Goal: Task Accomplishment & Management: Complete application form

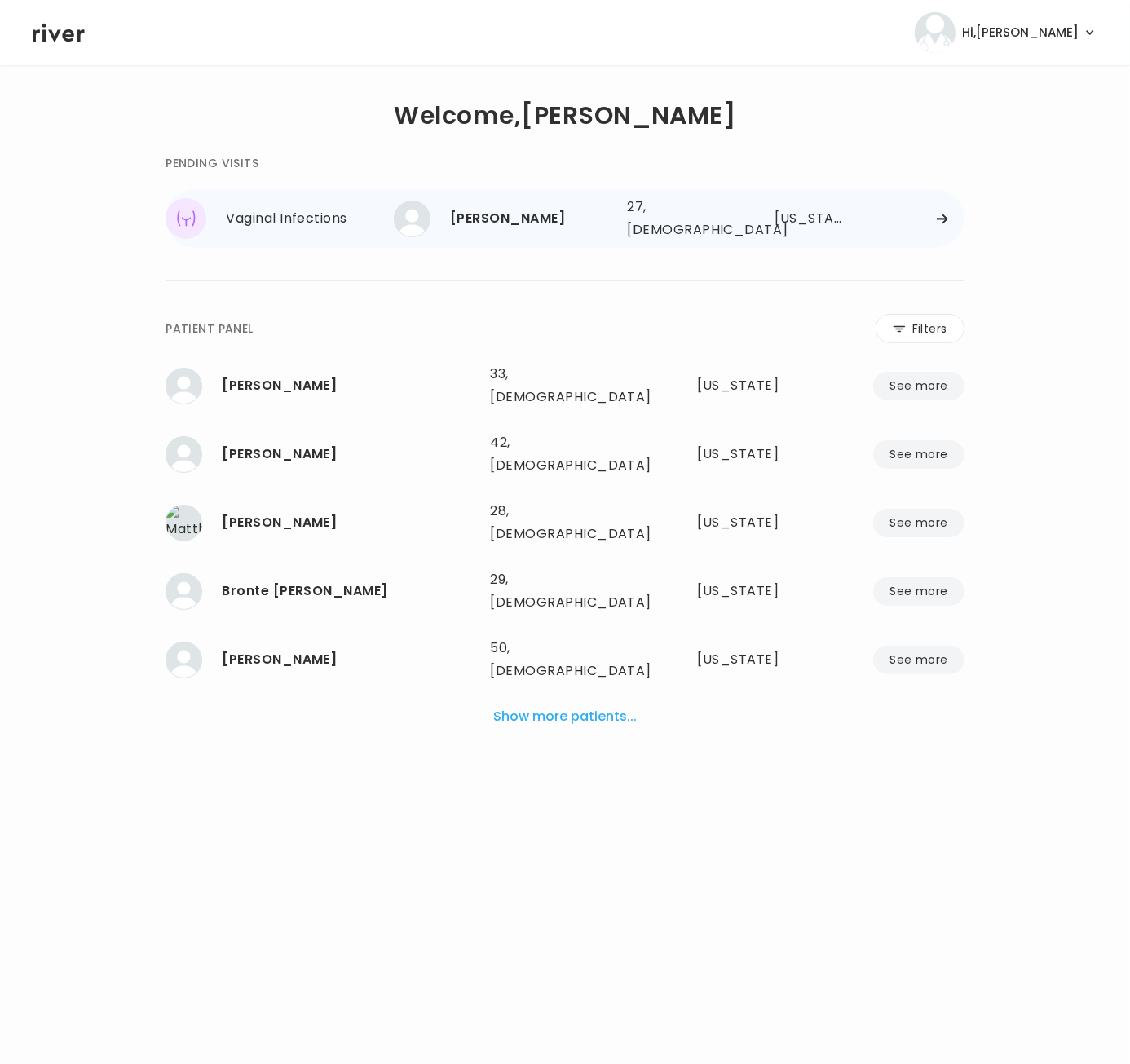
click at [938, 215] on icon at bounding box center [942, 219] width 13 height 13
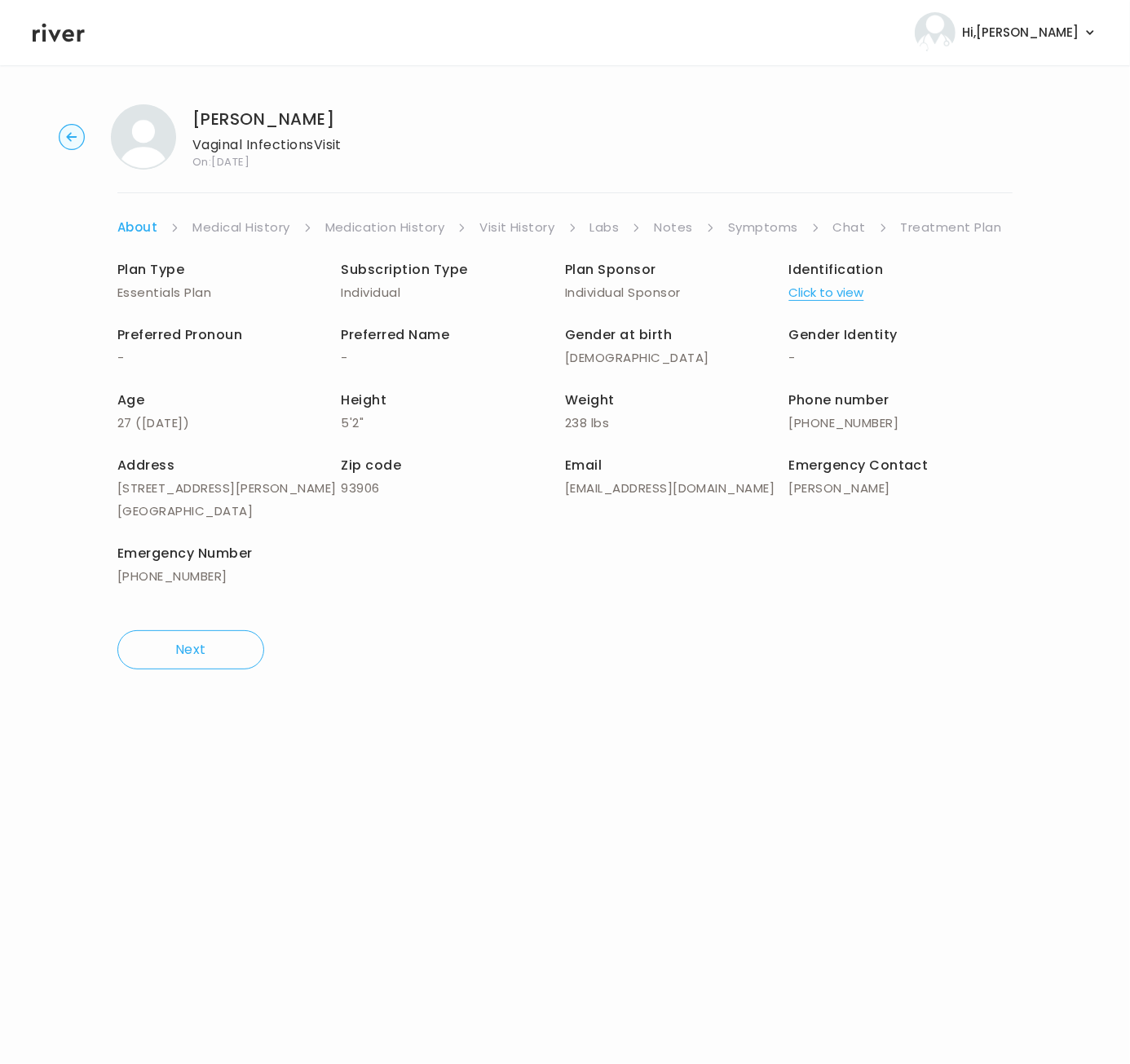
click at [952, 222] on link "Treatment Plan" at bounding box center [952, 227] width 101 height 22
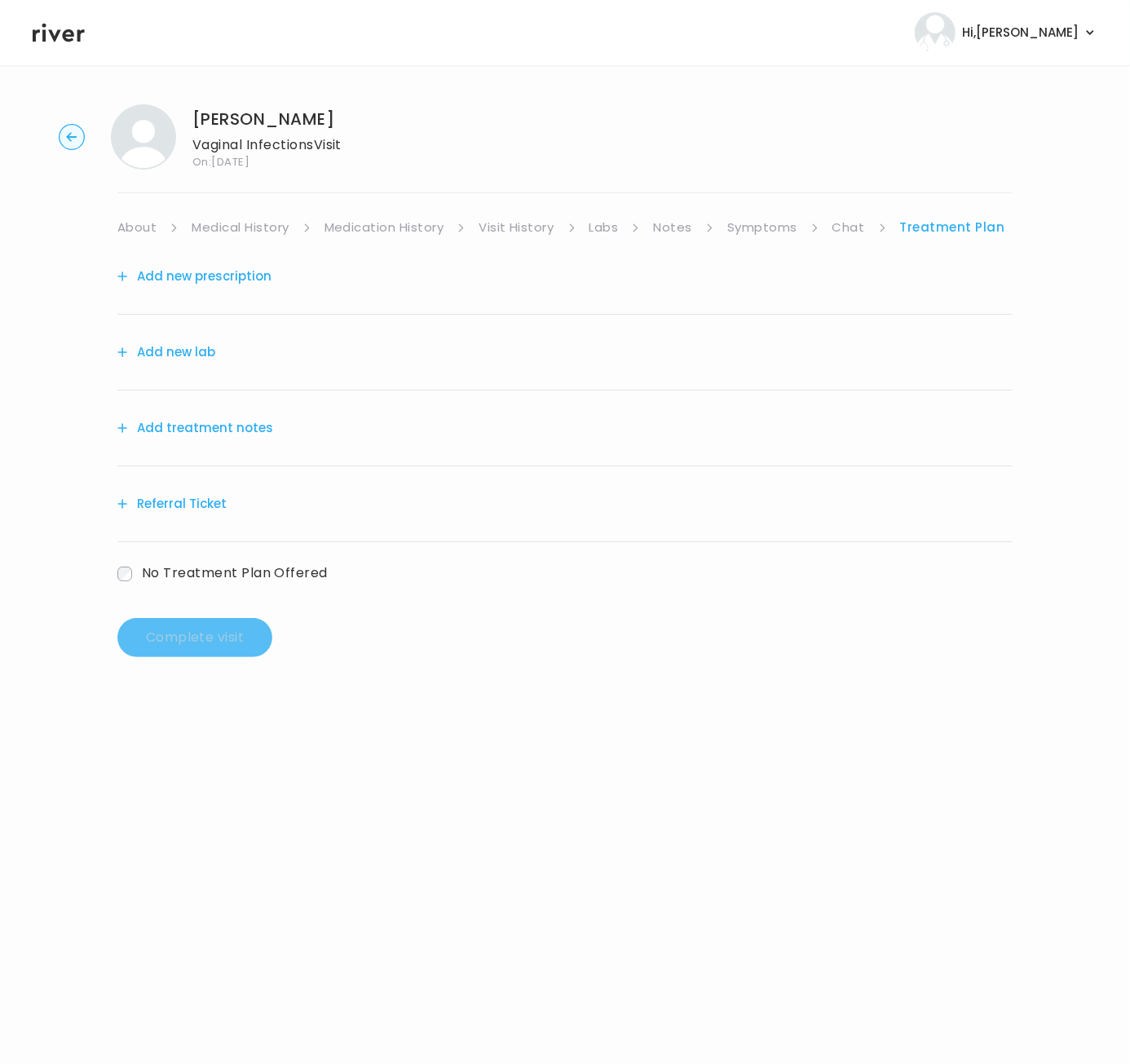
click at [763, 229] on link "Symptoms" at bounding box center [762, 227] width 70 height 22
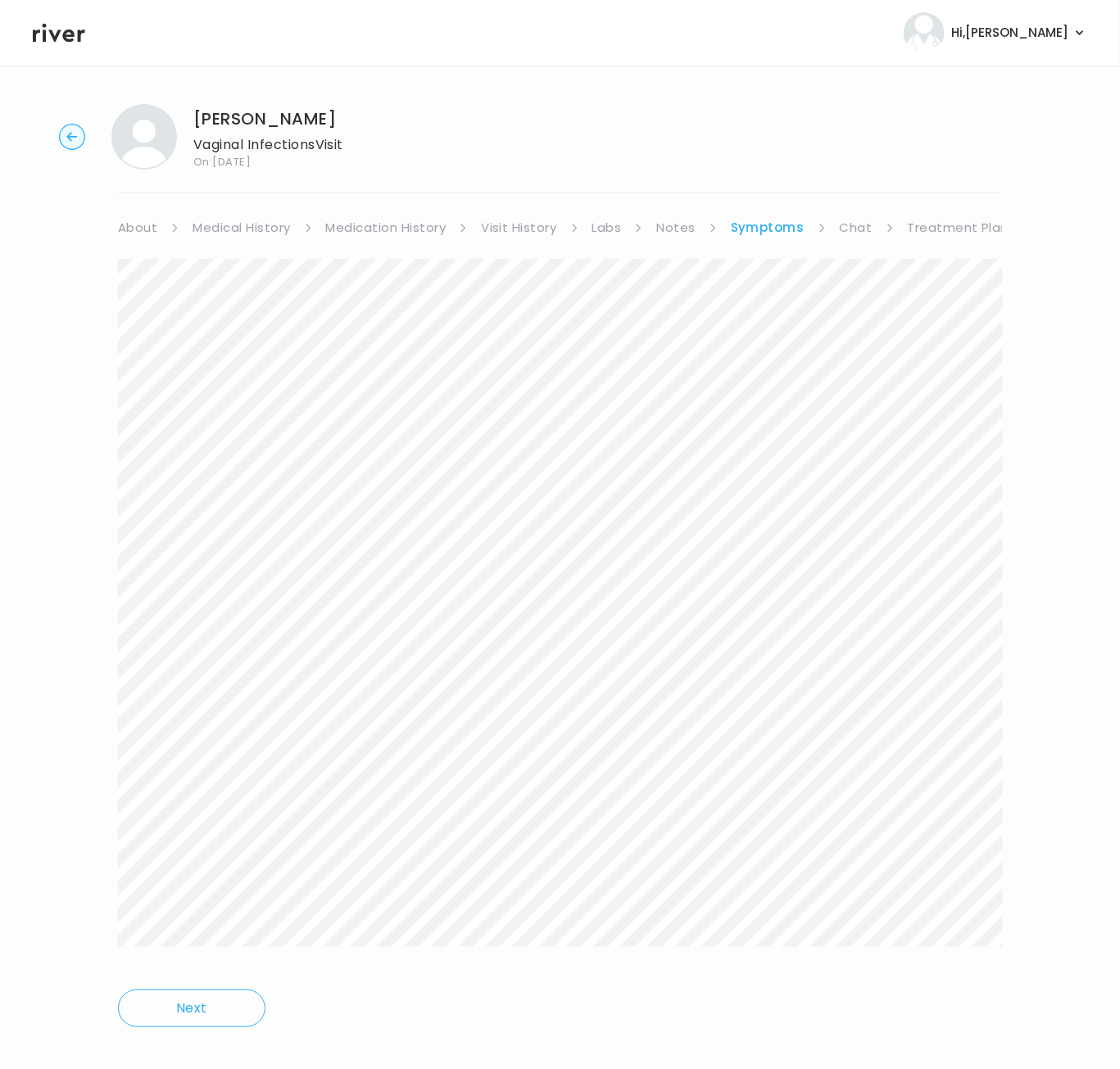
scroll to position [21, 0]
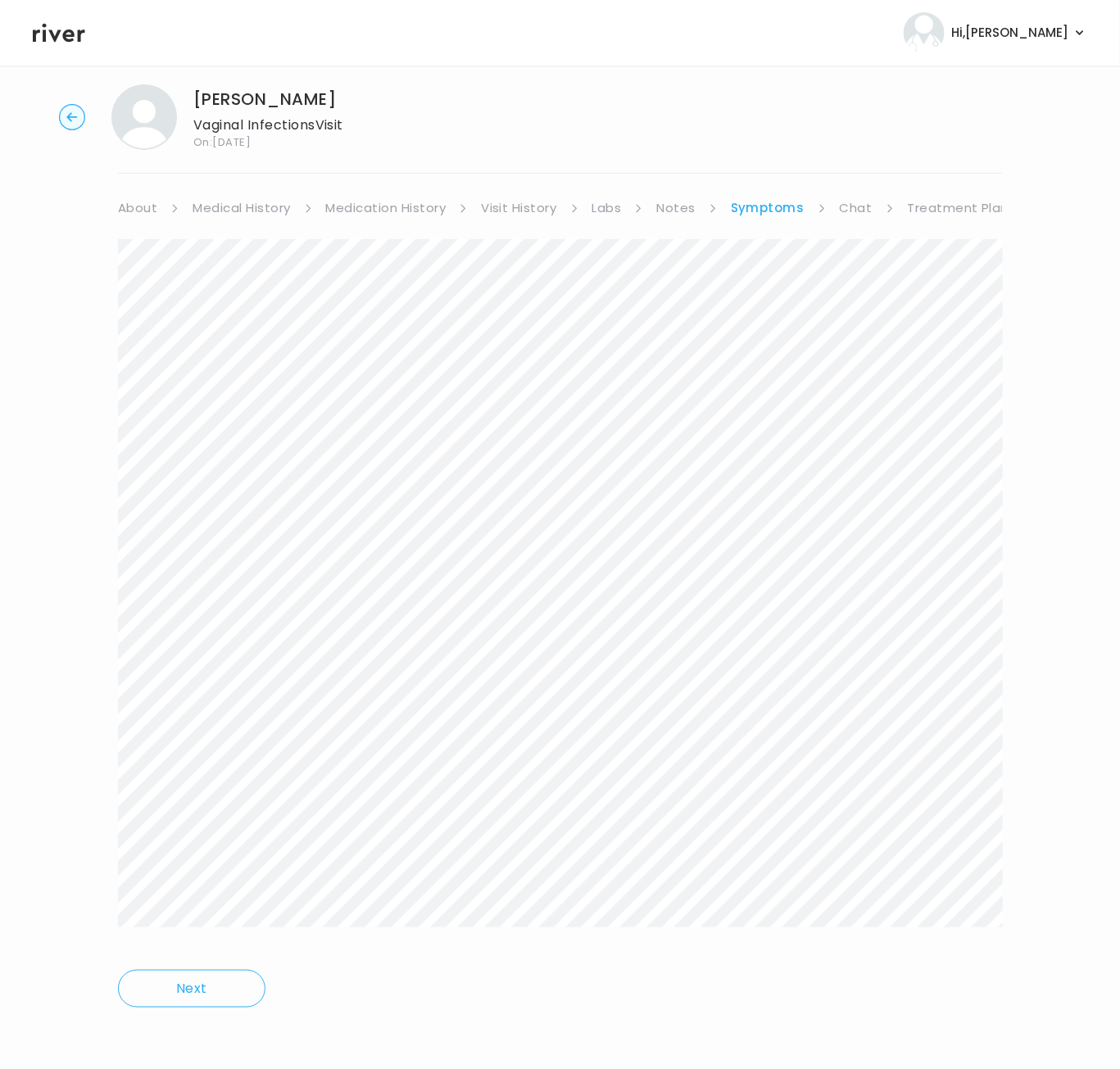
click at [969, 1048] on html "Hi, [PERSON_NAME] Profile Logout [PERSON_NAME] Vaginal Infections Visit On: [DA…" at bounding box center [560, 513] width 1120 height 1069
click at [346, 209] on link "Medication History" at bounding box center [385, 207] width 120 height 22
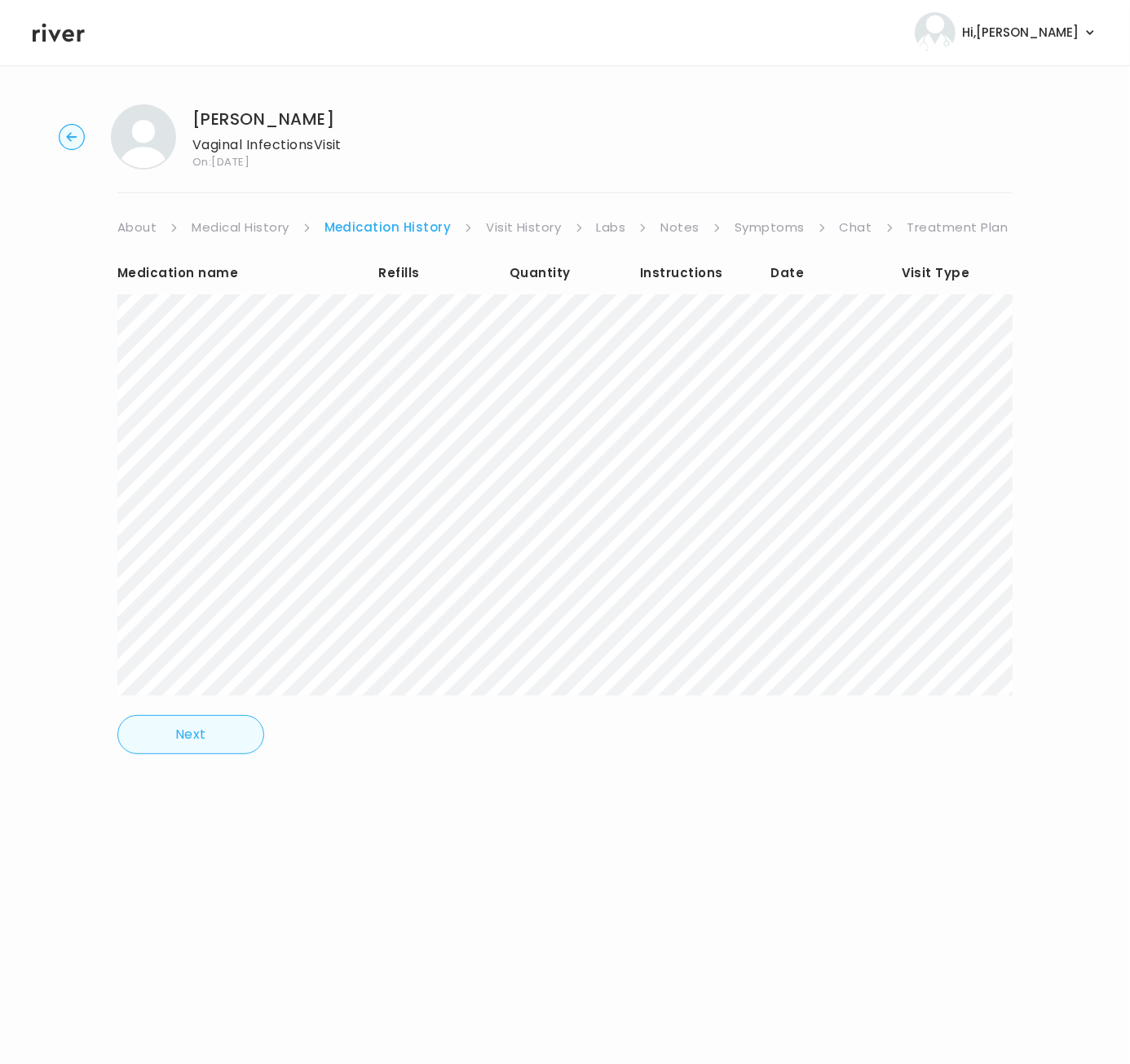
click at [199, 747] on button "Next" at bounding box center [191, 735] width 147 height 39
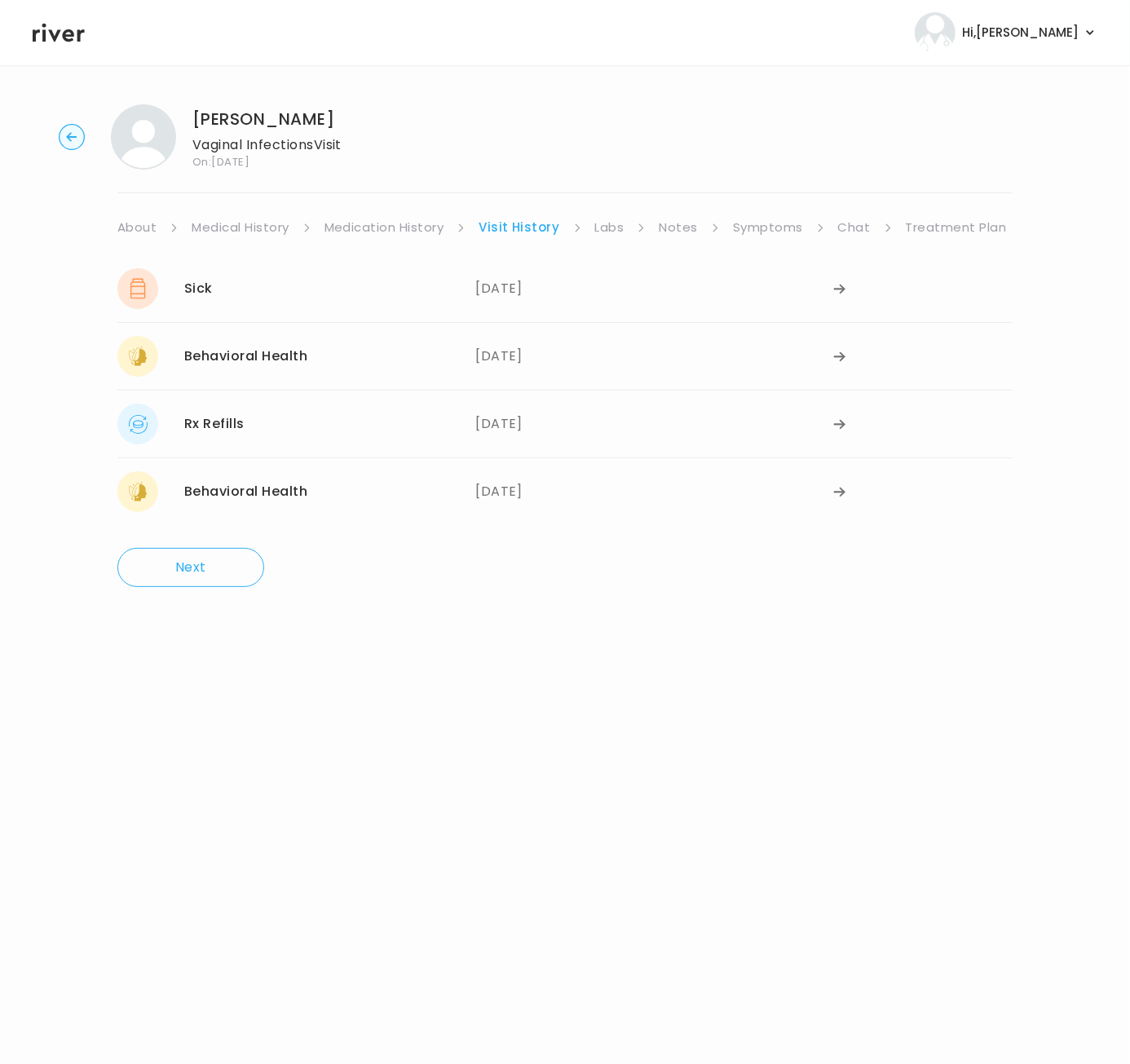
click at [960, 228] on link "Treatment Plan" at bounding box center [957, 227] width 101 height 22
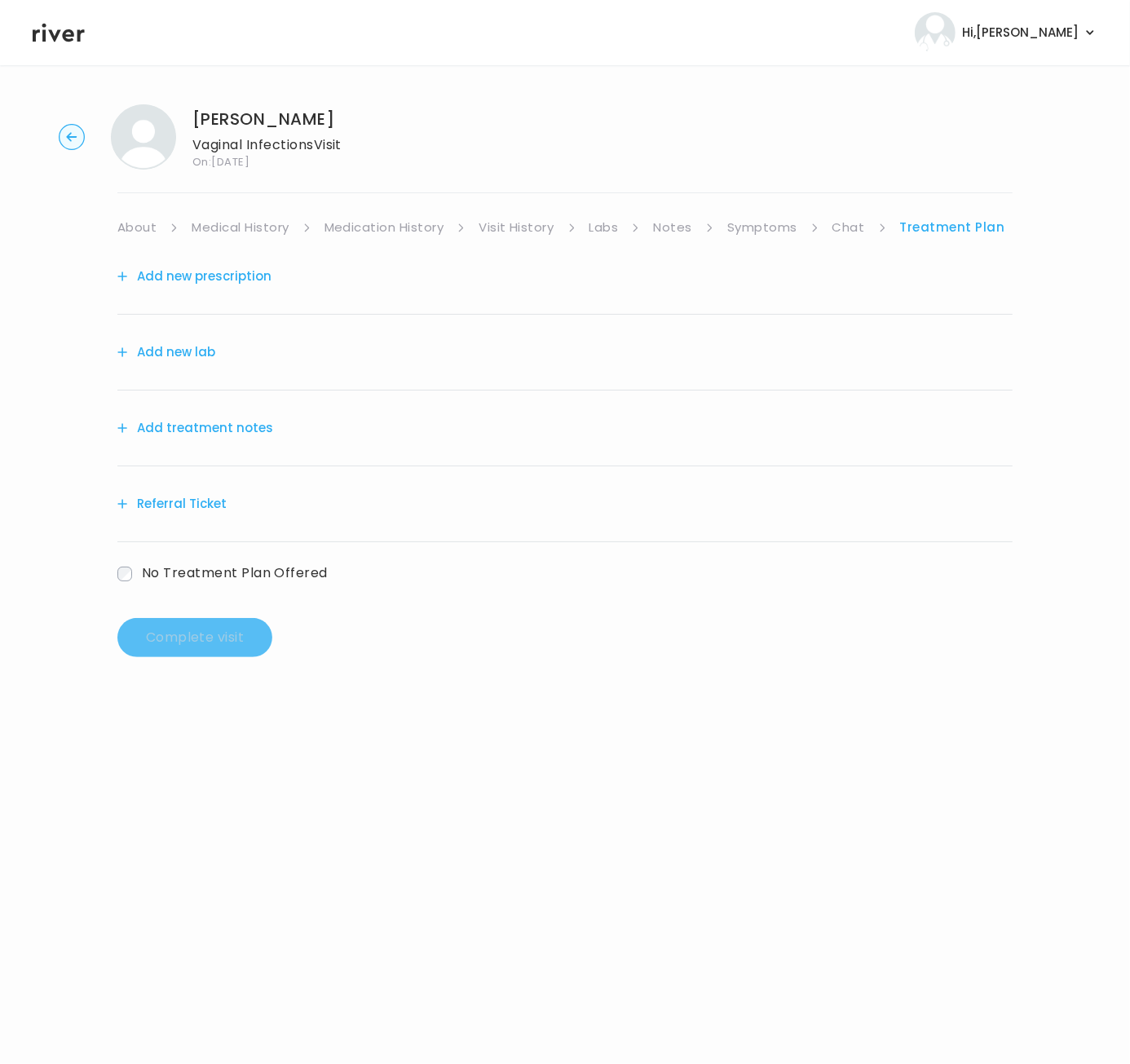
click at [221, 429] on button "Add treatment notes" at bounding box center [196, 427] width 156 height 22
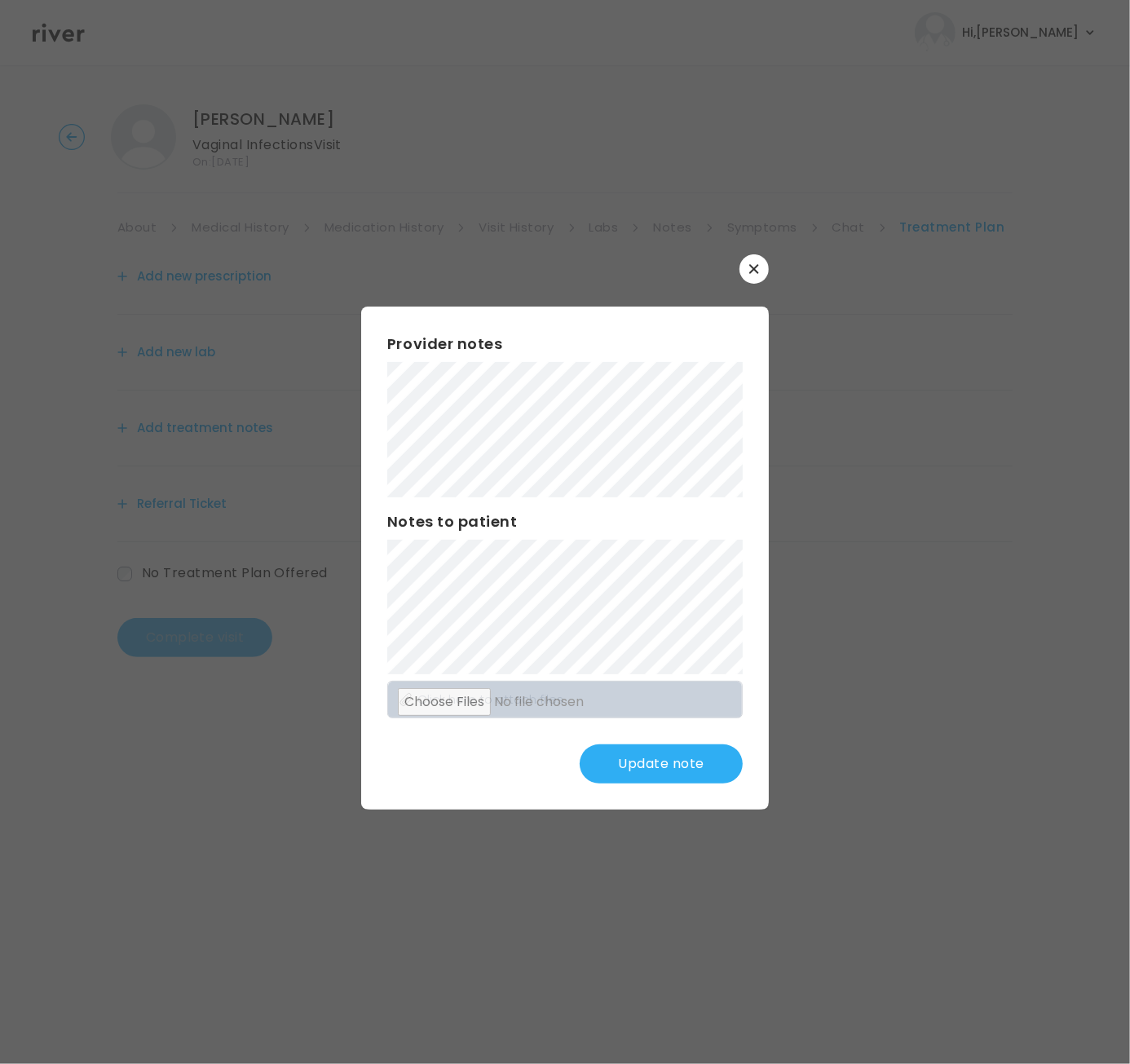
click at [670, 768] on button "Update note" at bounding box center [662, 764] width 164 height 39
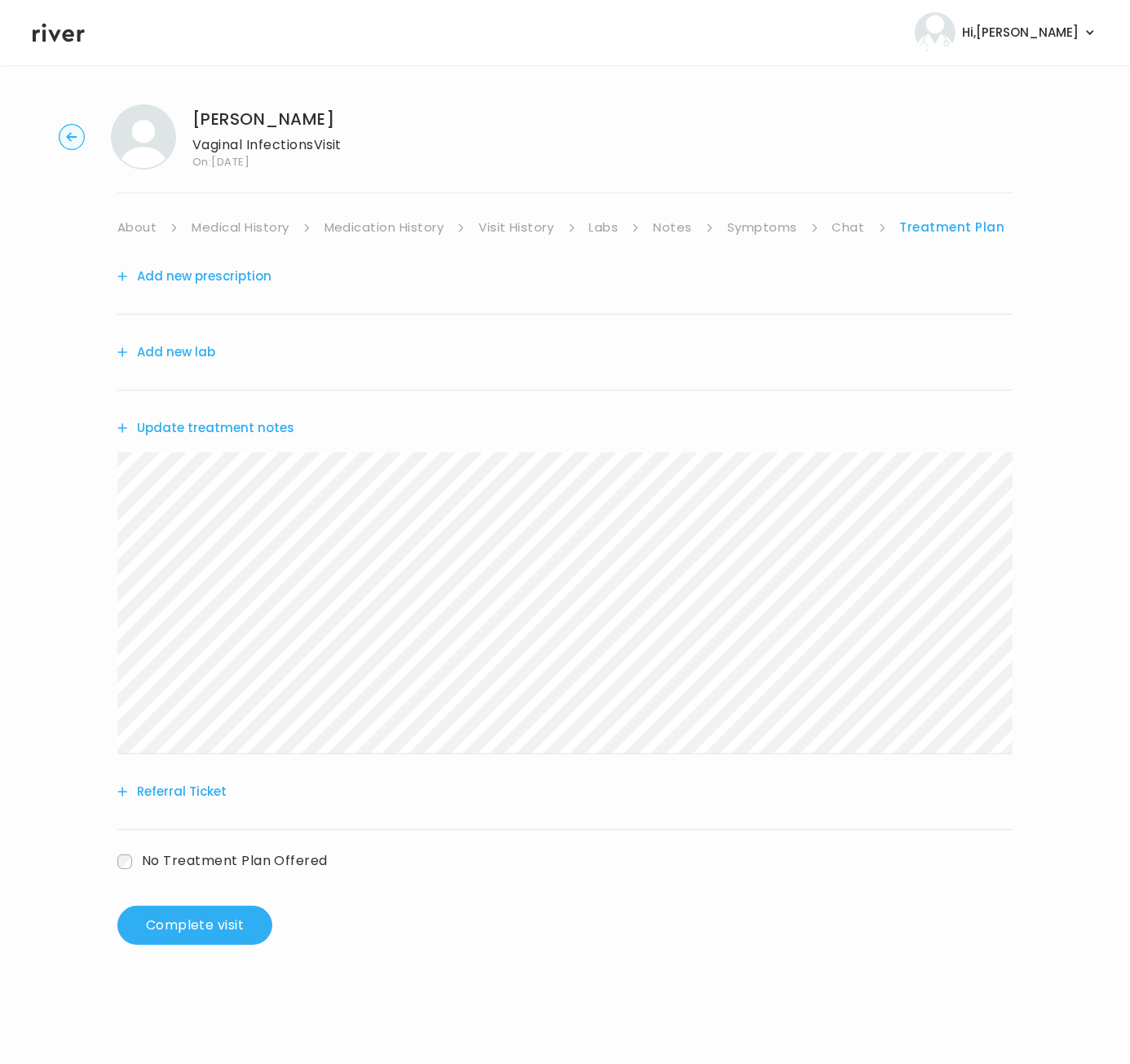
click at [205, 274] on button "Add new prescription" at bounding box center [195, 275] width 154 height 22
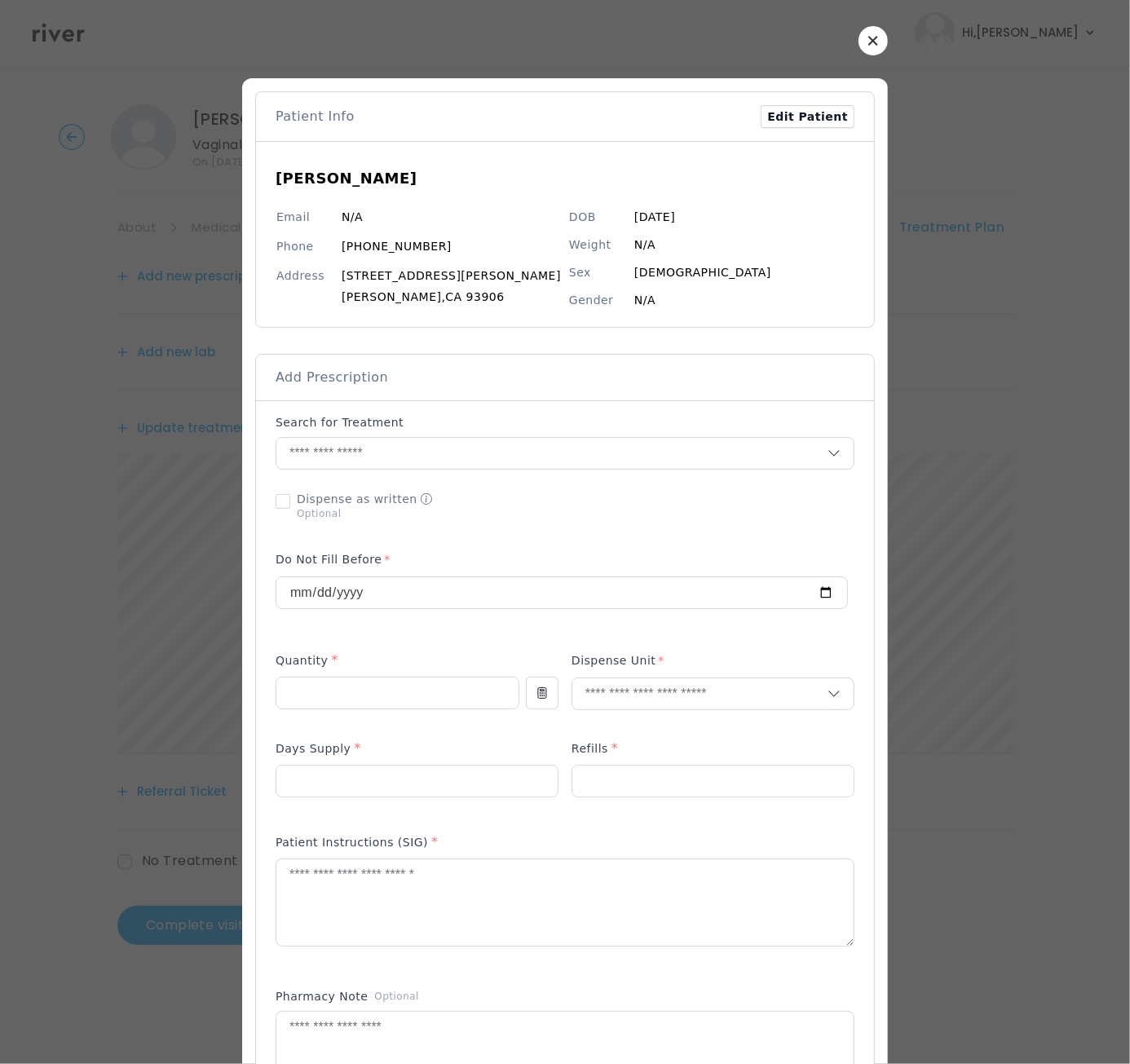
click at [323, 421] on p "Search for Treatment" at bounding box center [340, 422] width 128 height 17
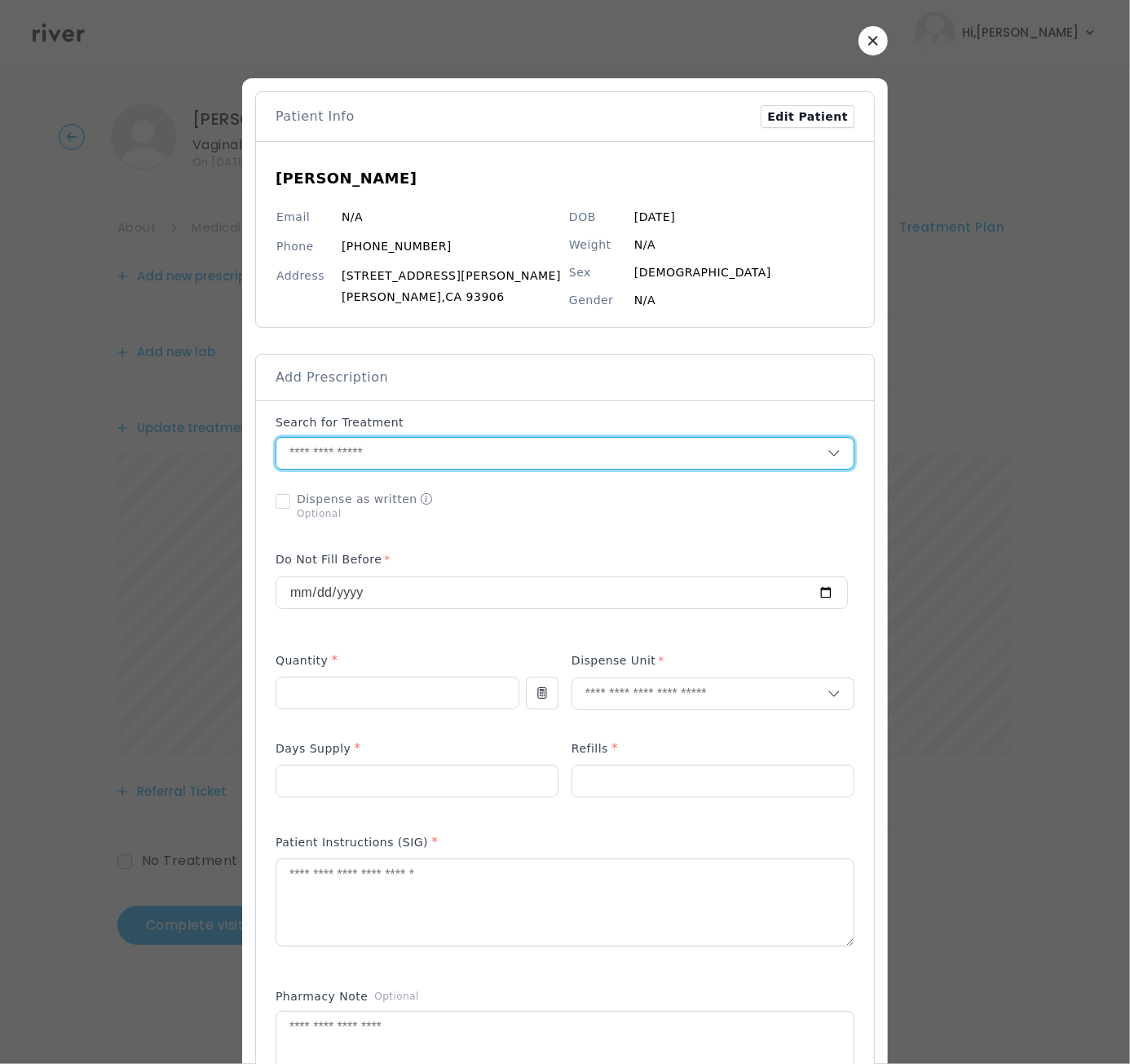
click at [331, 454] on input "text" at bounding box center [552, 454] width 551 height 31
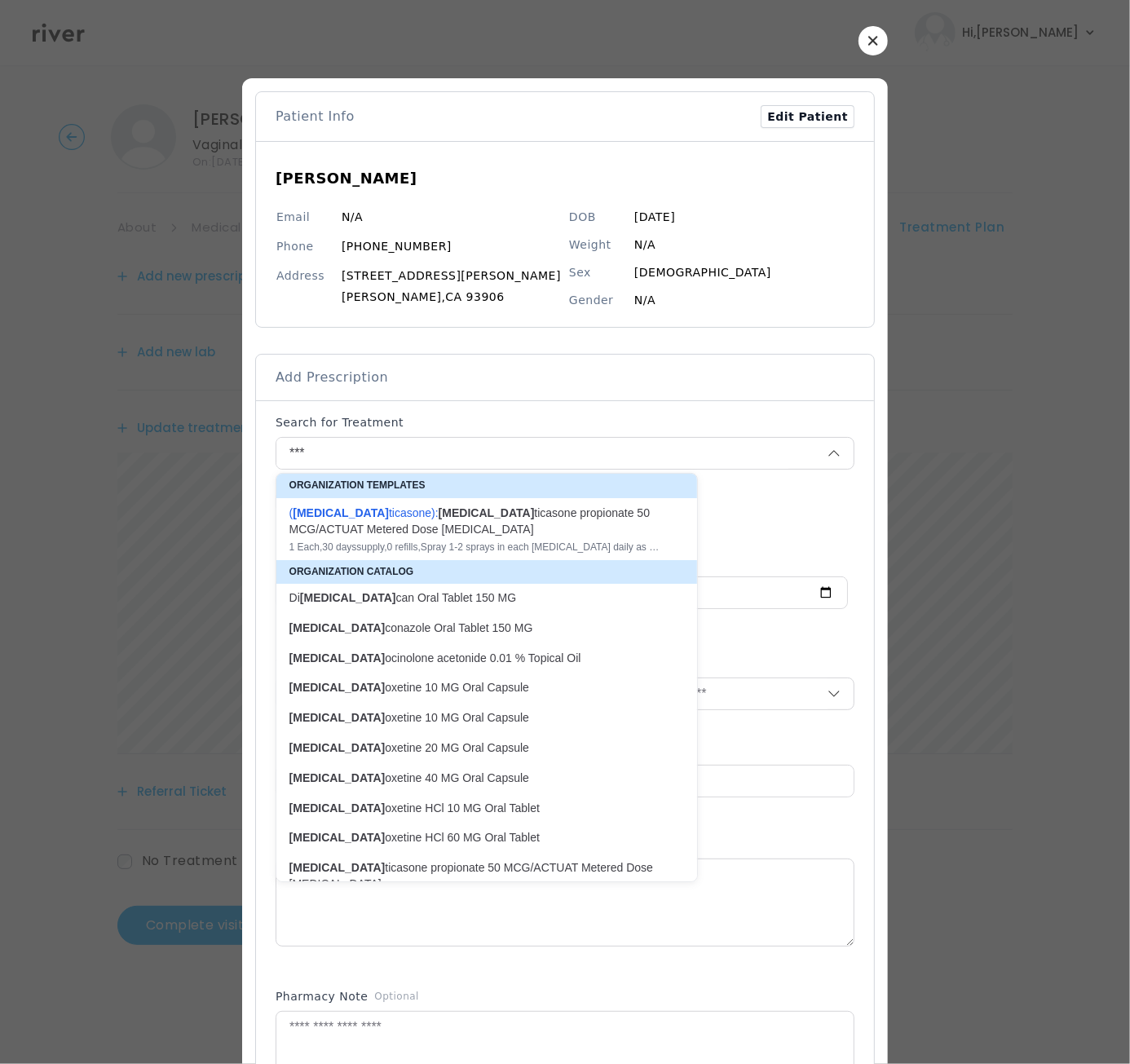
click at [468, 632] on p "[MEDICAL_DATA] conazole Oral Tablet 150 MG" at bounding box center [476, 629] width 375 height 16
type input "**********"
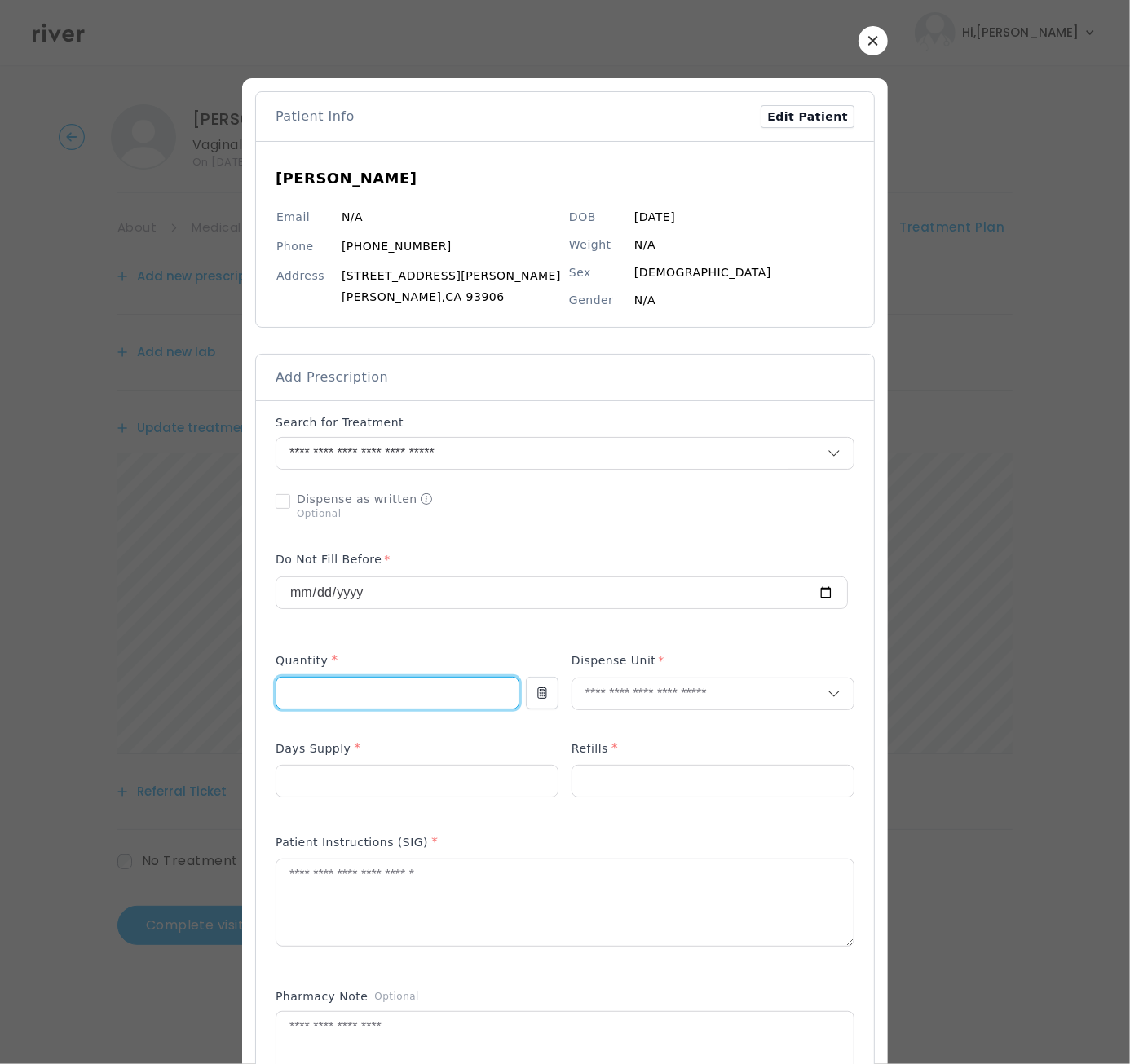
click at [359, 683] on input "number" at bounding box center [397, 693] width 242 height 31
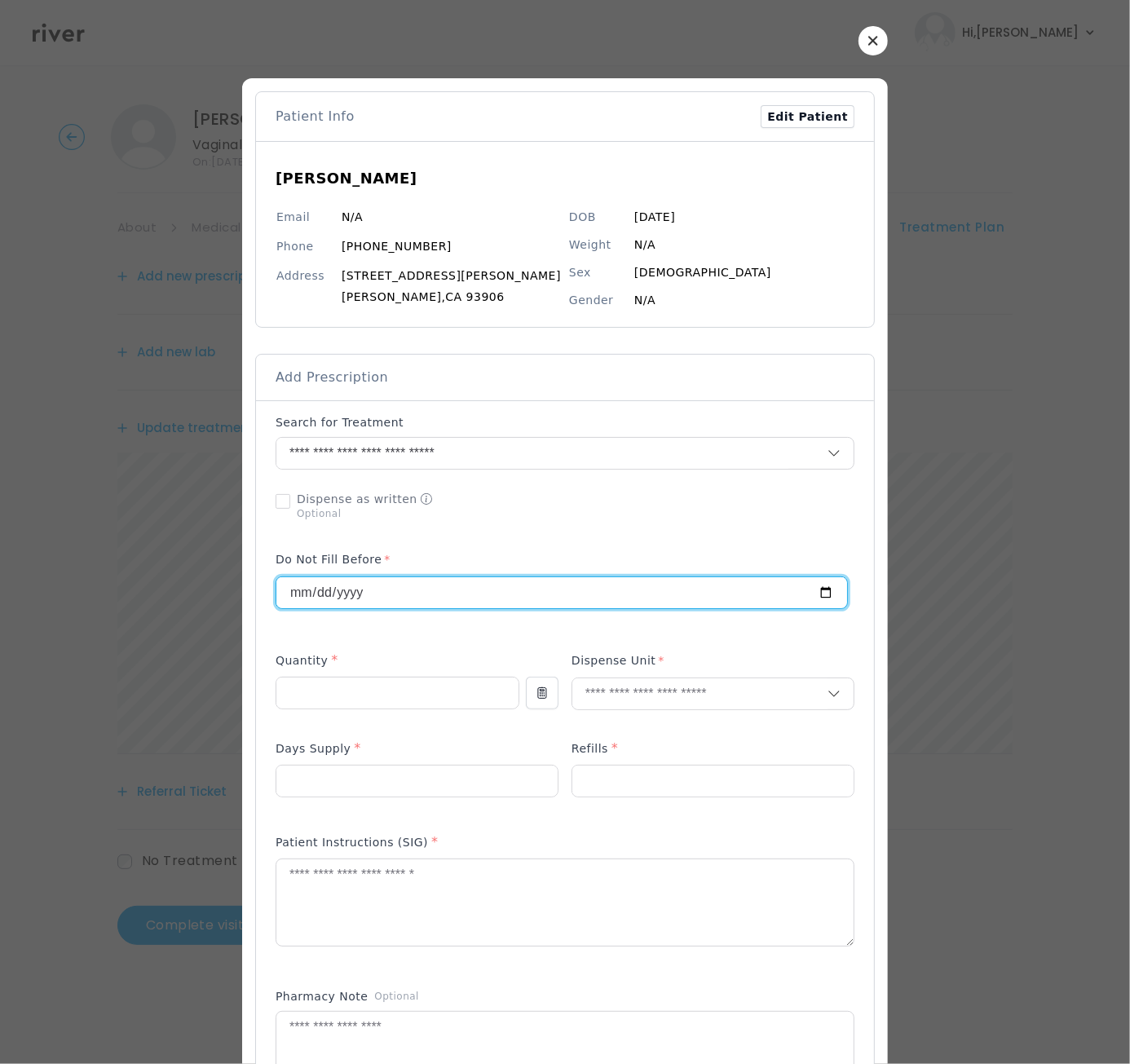
click at [493, 602] on input "**********" at bounding box center [562, 593] width 570 height 31
click at [635, 690] on input "text" at bounding box center [700, 694] width 255 height 31
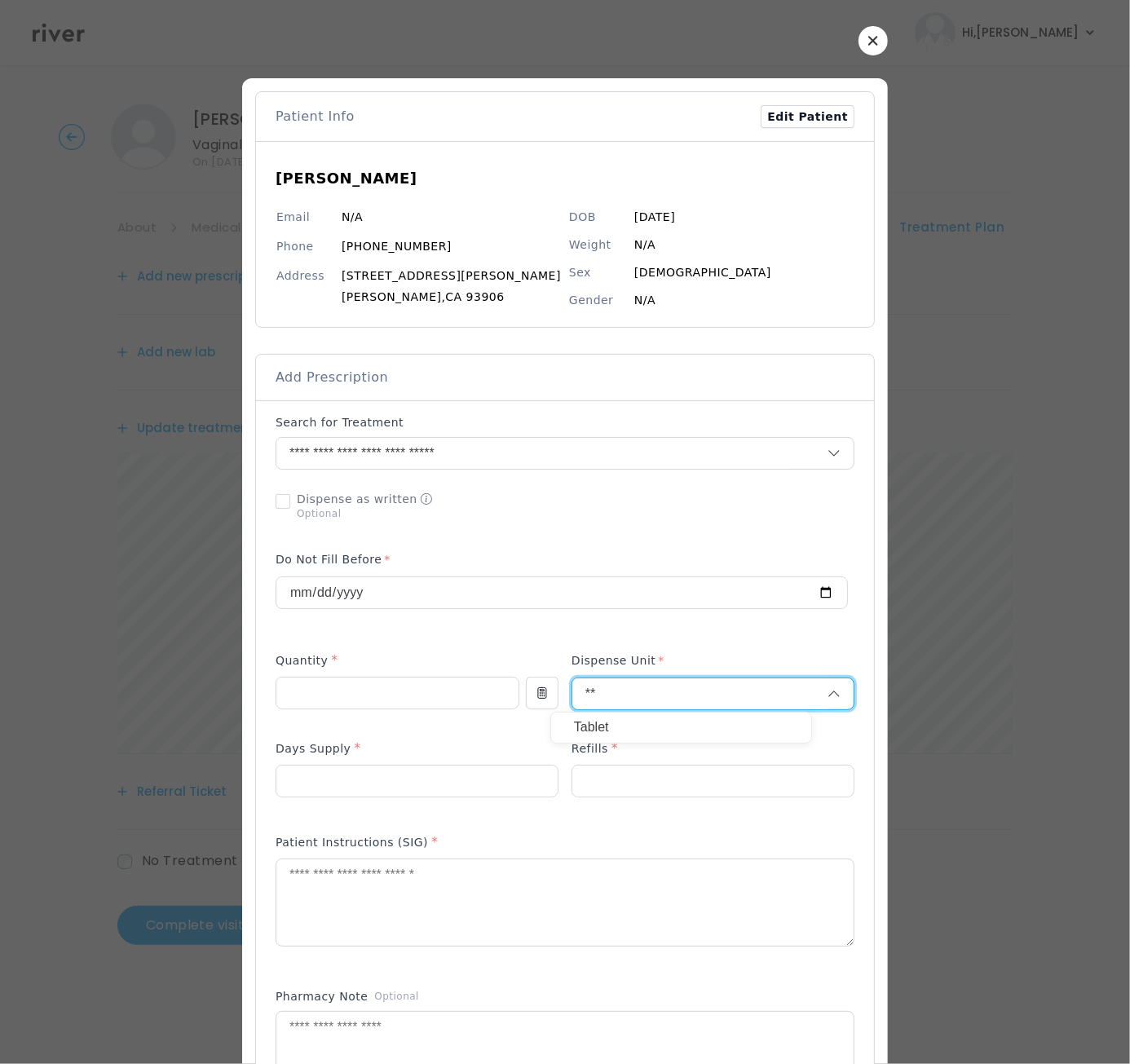
type input "***"
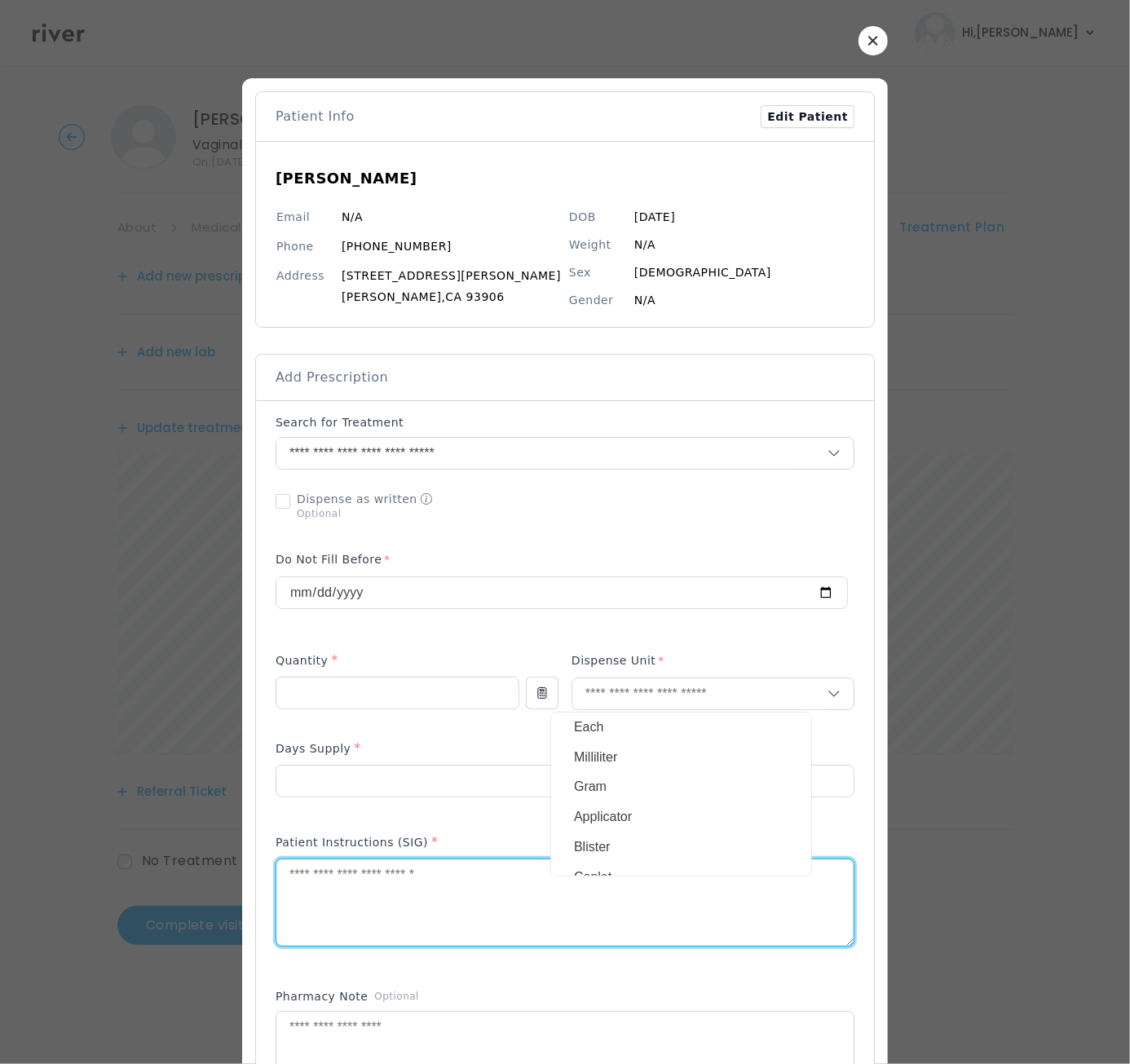
click at [559, 886] on textarea at bounding box center [565, 902] width 577 height 87
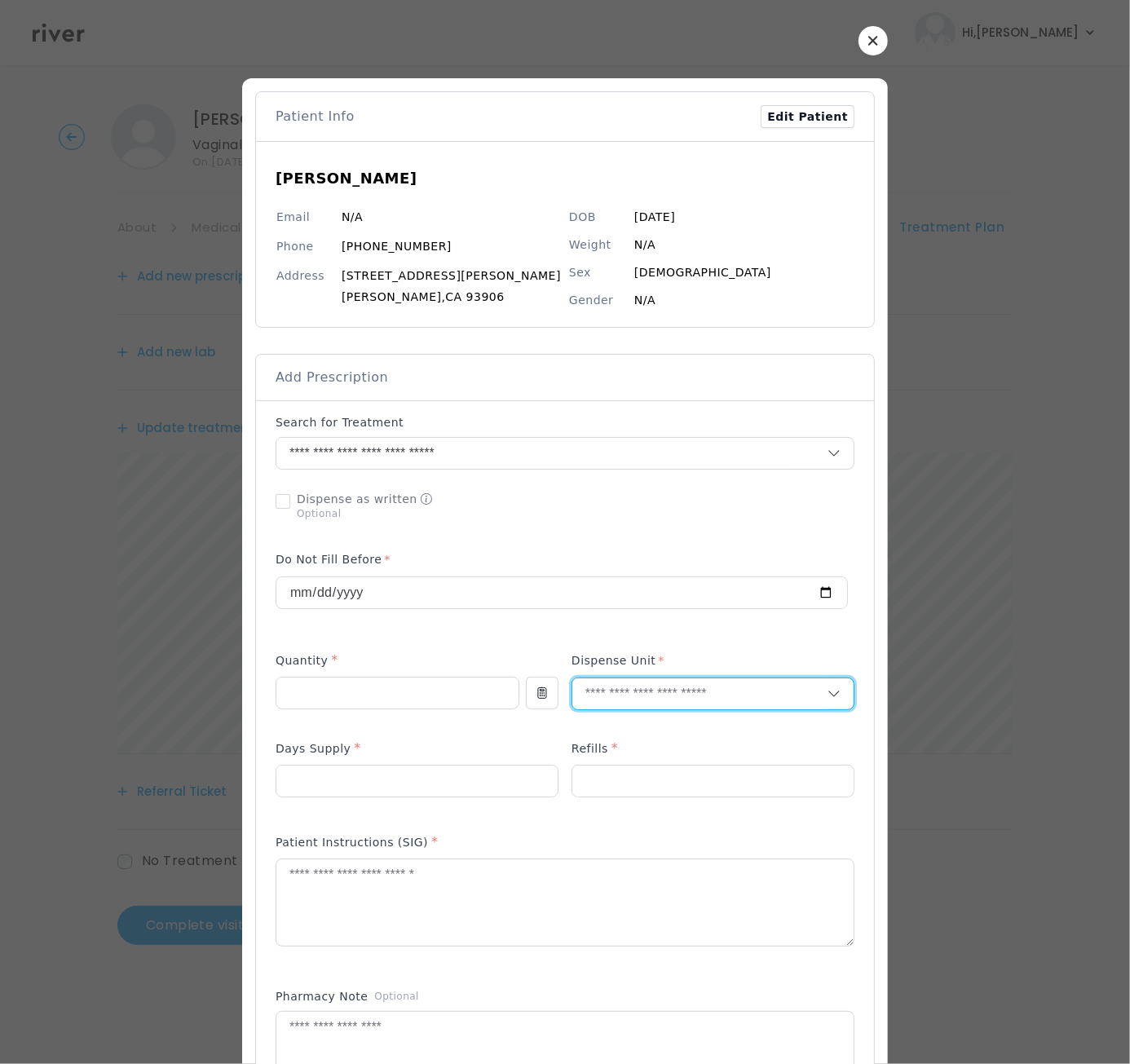
click at [626, 688] on input "text" at bounding box center [700, 694] width 255 height 31
type input "***"
click at [626, 725] on p "Tablet" at bounding box center [681, 728] width 214 height 23
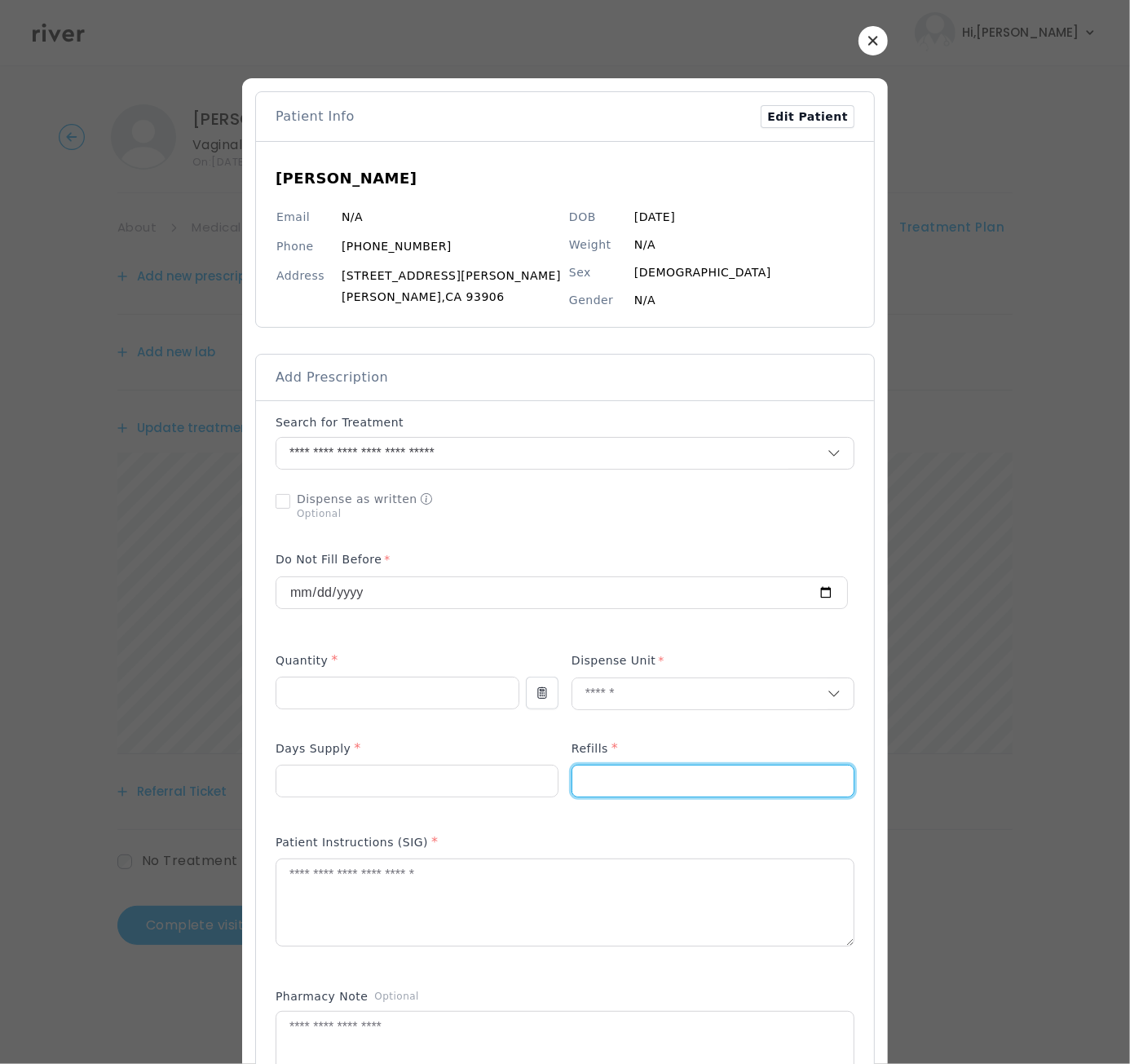
click at [617, 766] on input "number" at bounding box center [712, 782] width 281 height 31
type input "*"
click at [397, 708] on div at bounding box center [397, 702] width 243 height 52
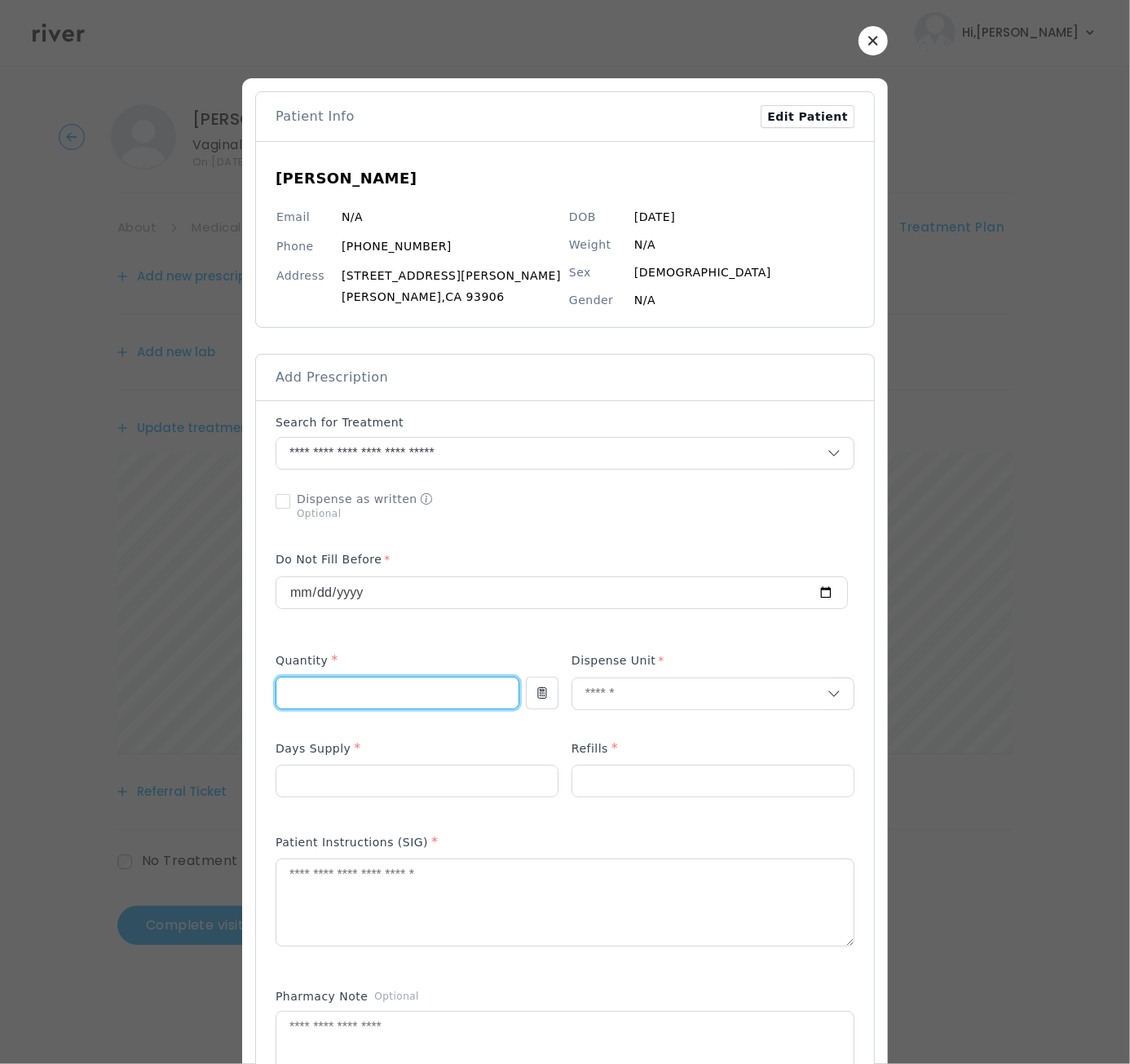
click at [396, 697] on input "number" at bounding box center [397, 693] width 242 height 31
type input "*"
click at [354, 779] on input "number" at bounding box center [417, 782] width 281 height 31
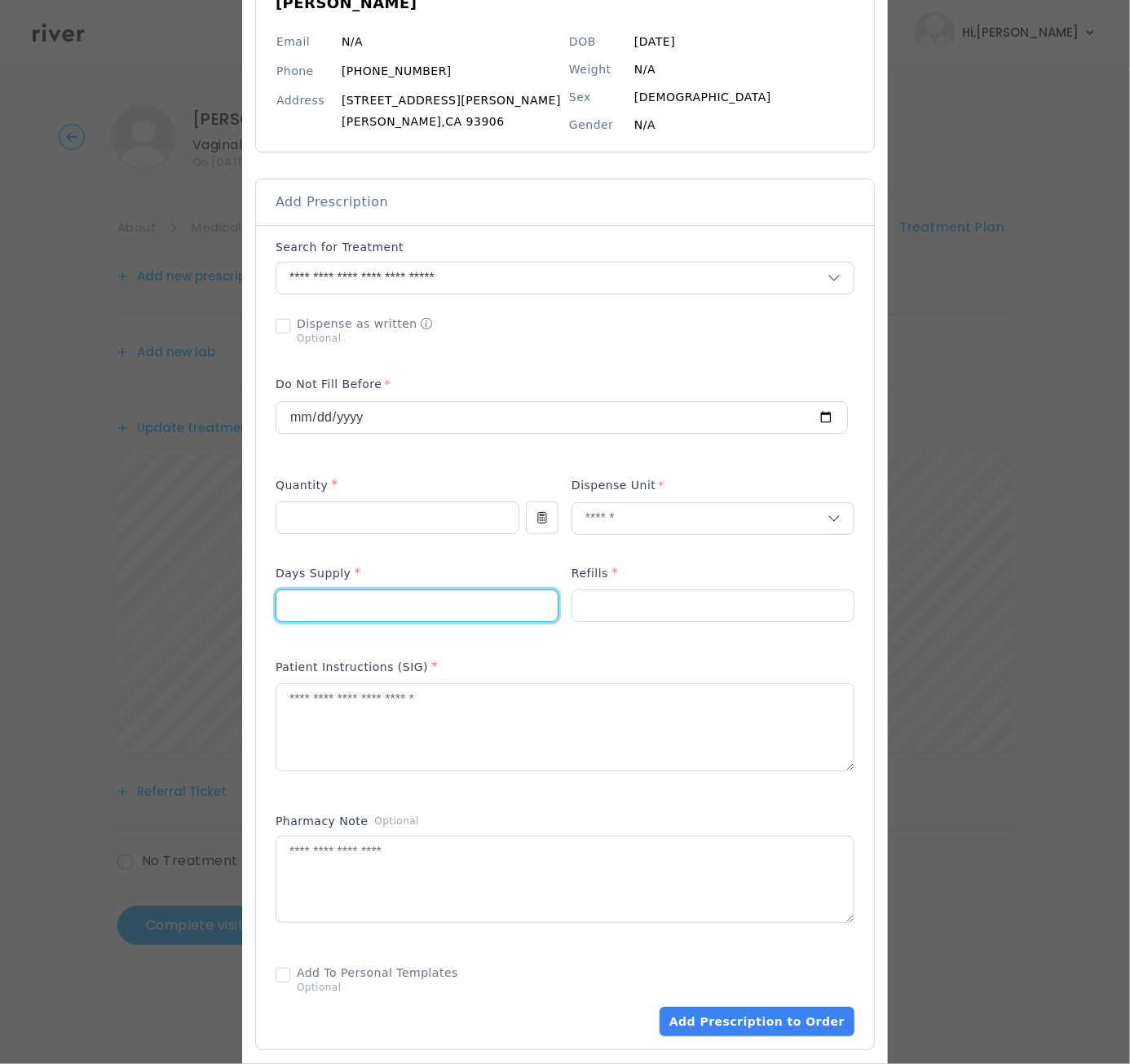
scroll to position [556, 0]
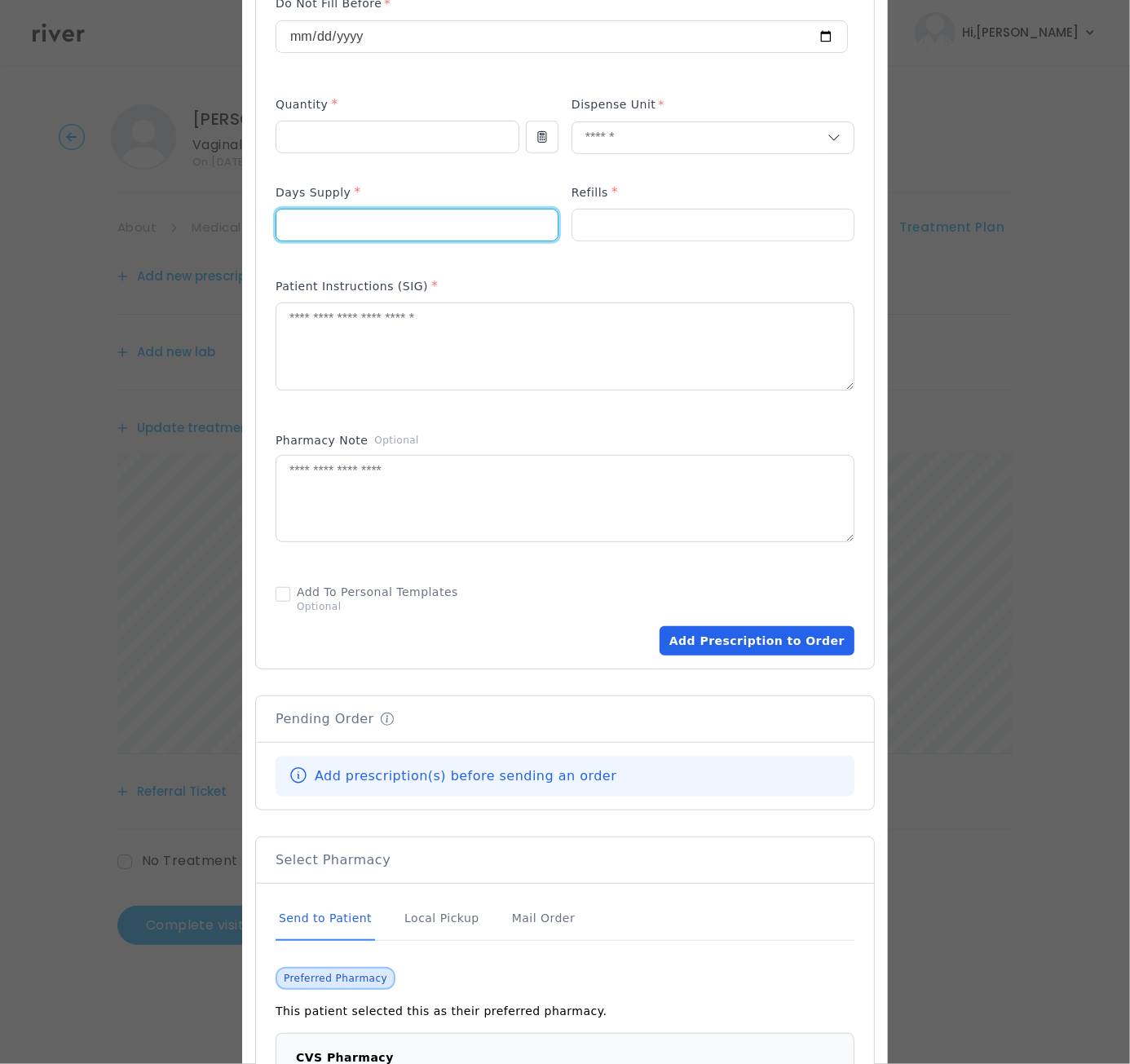
type input "*"
click at [754, 636] on button "Add Prescription to Order" at bounding box center [757, 641] width 195 height 29
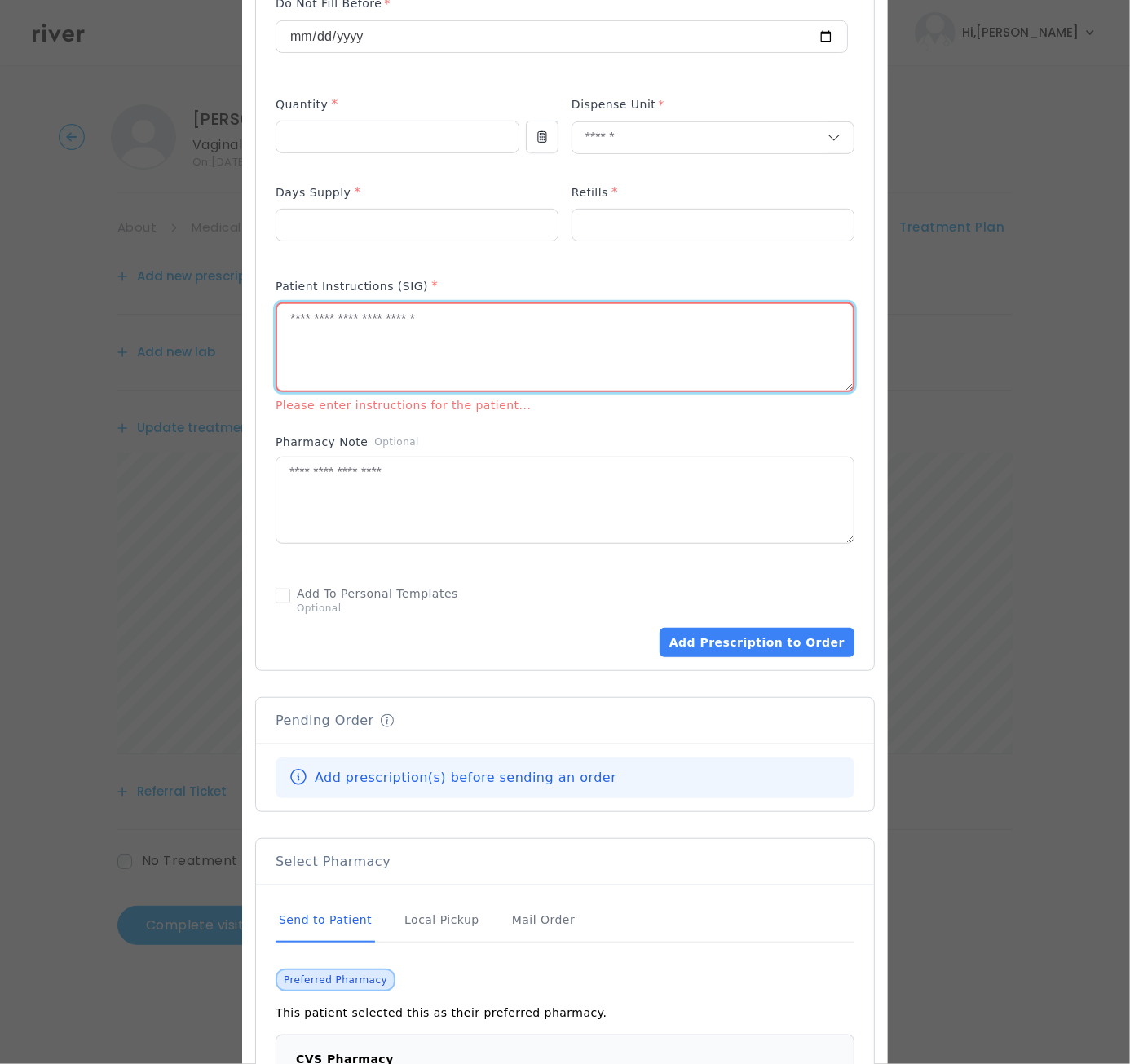
click at [510, 338] on textarea at bounding box center [565, 347] width 575 height 87
click at [478, 369] on textarea at bounding box center [565, 347] width 575 height 87
click at [561, 364] on textarea at bounding box center [565, 347] width 575 height 87
paste textarea "**********"
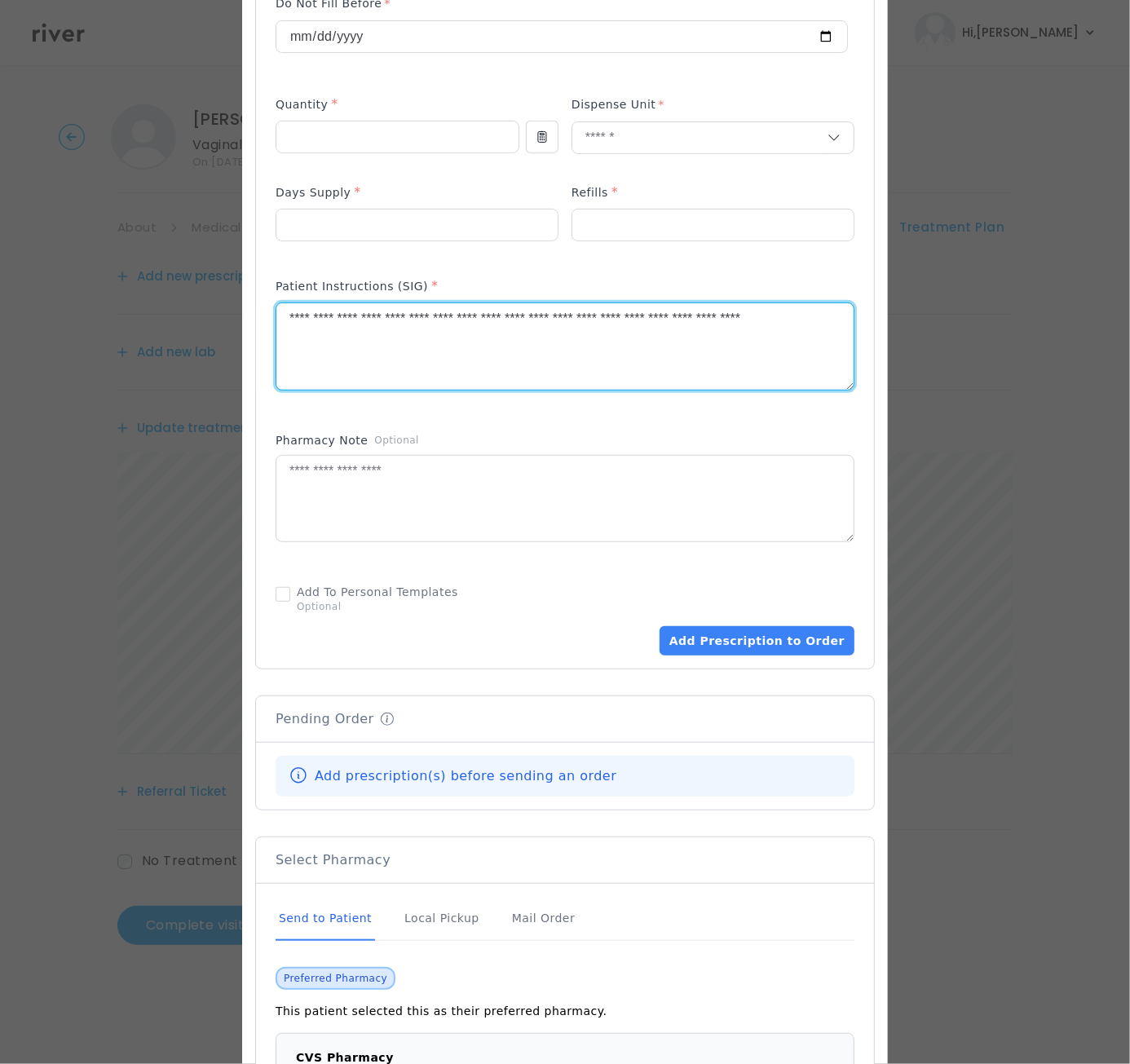
drag, startPoint x: 450, startPoint y: 319, endPoint x: 508, endPoint y: 362, distance: 72.2
click at [518, 326] on textarea "**********" at bounding box center [565, 347] width 577 height 87
drag, startPoint x: 548, startPoint y: 319, endPoint x: 450, endPoint y: 322, distance: 98.0
click at [450, 322] on textarea "**********" at bounding box center [565, 347] width 577 height 87
click at [446, 315] on textarea "**********" at bounding box center [565, 347] width 577 height 87
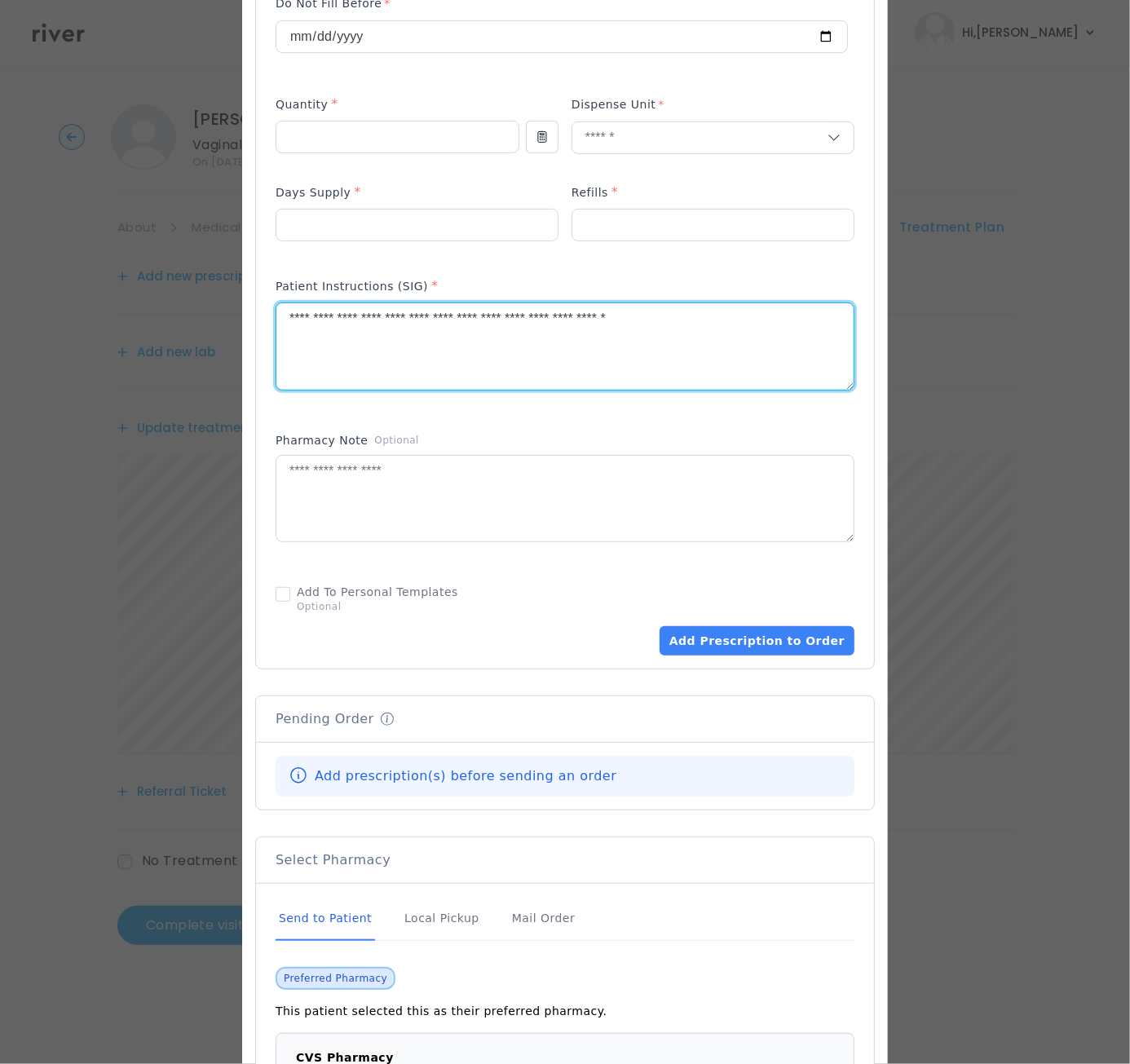
click at [446, 315] on textarea "**********" at bounding box center [565, 347] width 577 height 87
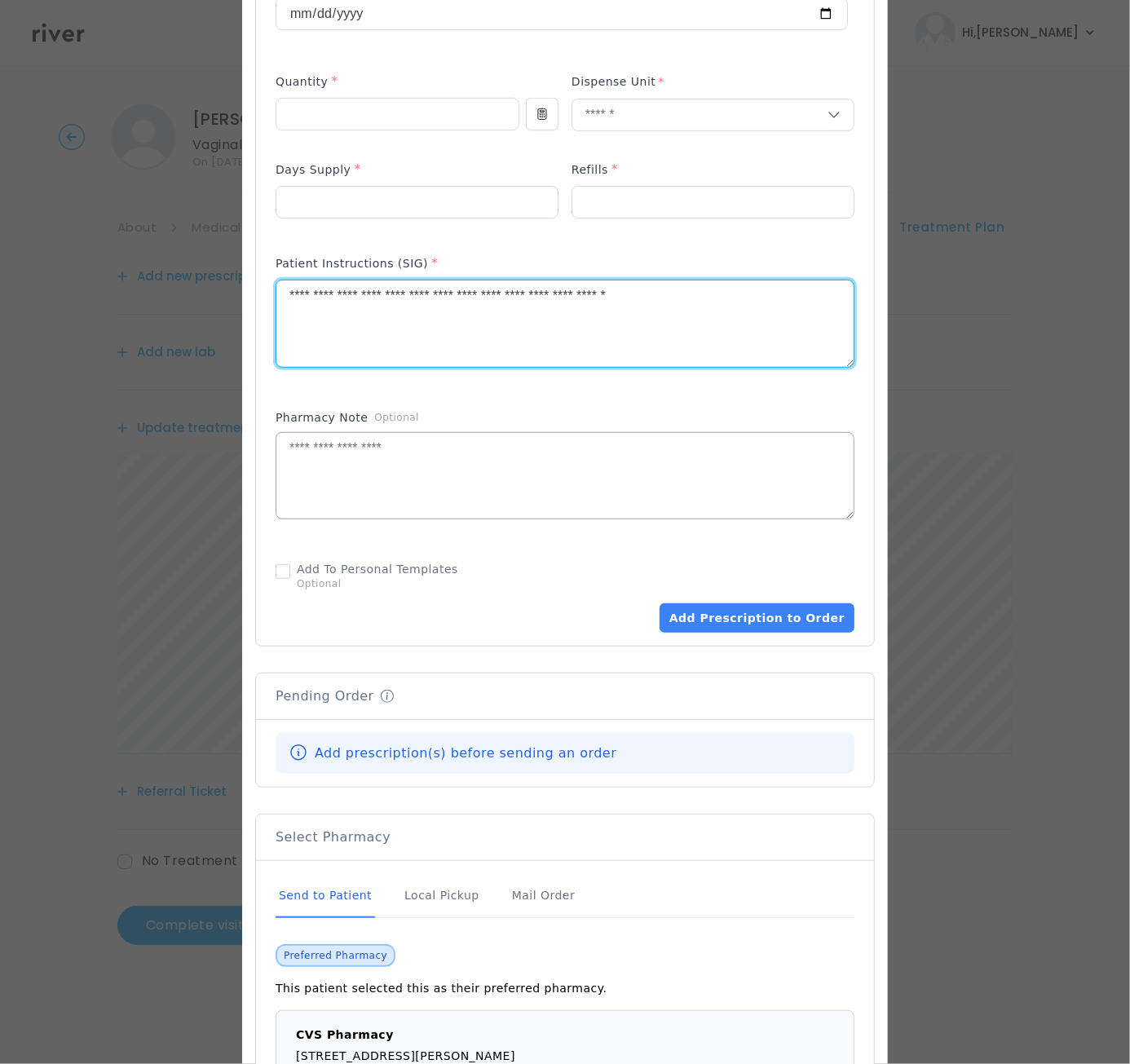
scroll to position [698, 0]
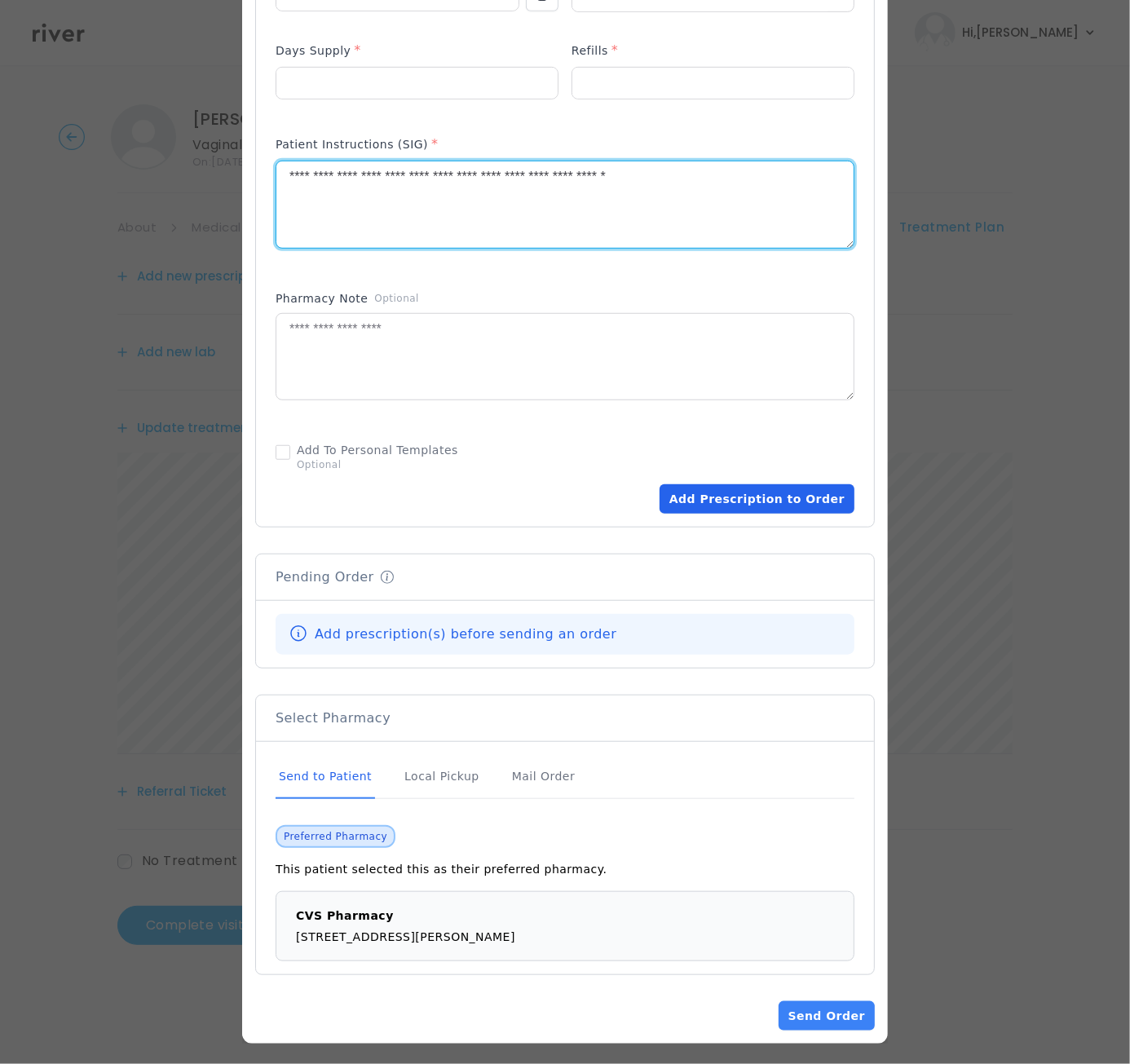
type textarea "**********"
click at [760, 492] on button "Add Prescription to Order" at bounding box center [757, 499] width 195 height 29
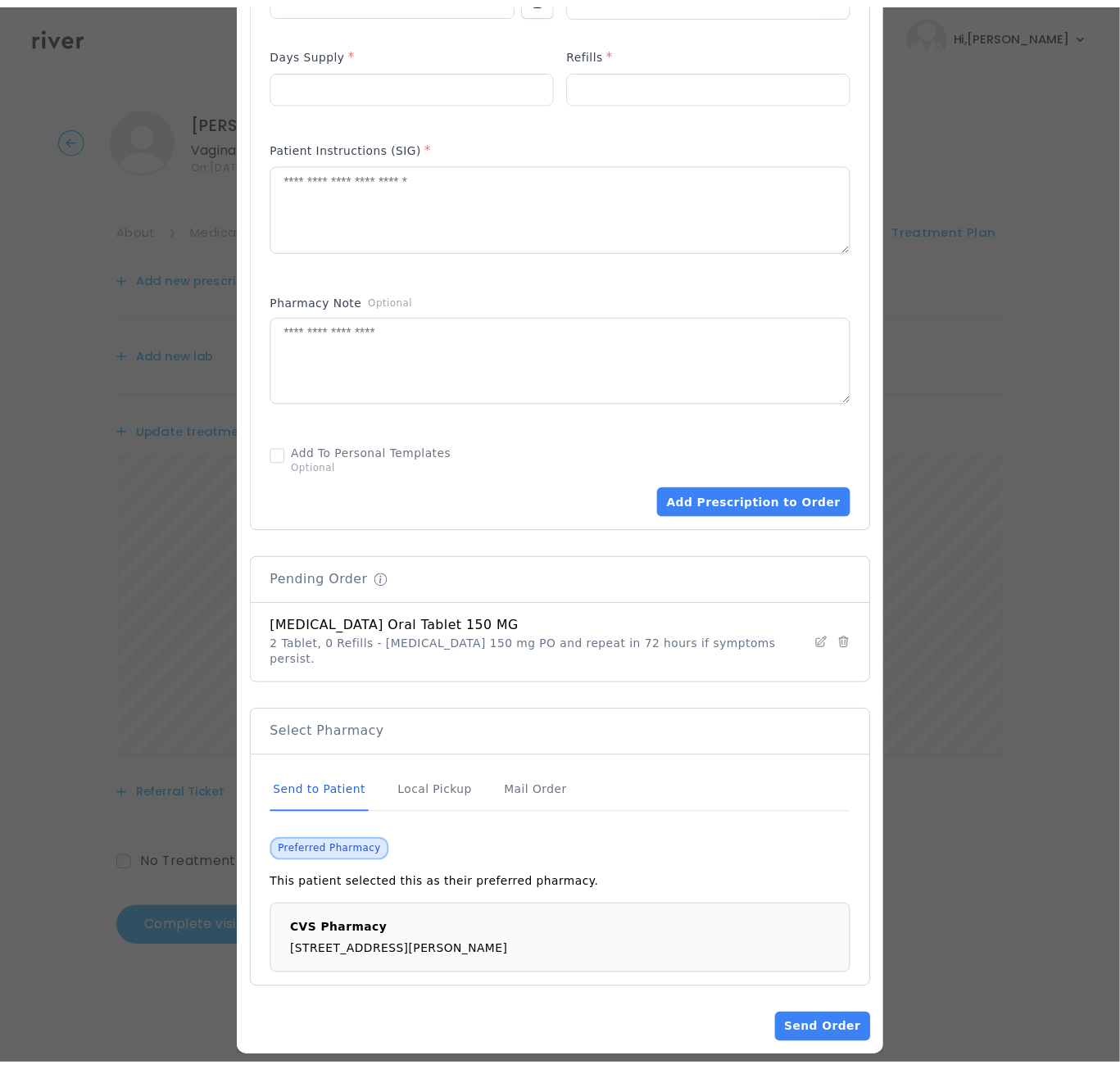
scroll to position [697, 0]
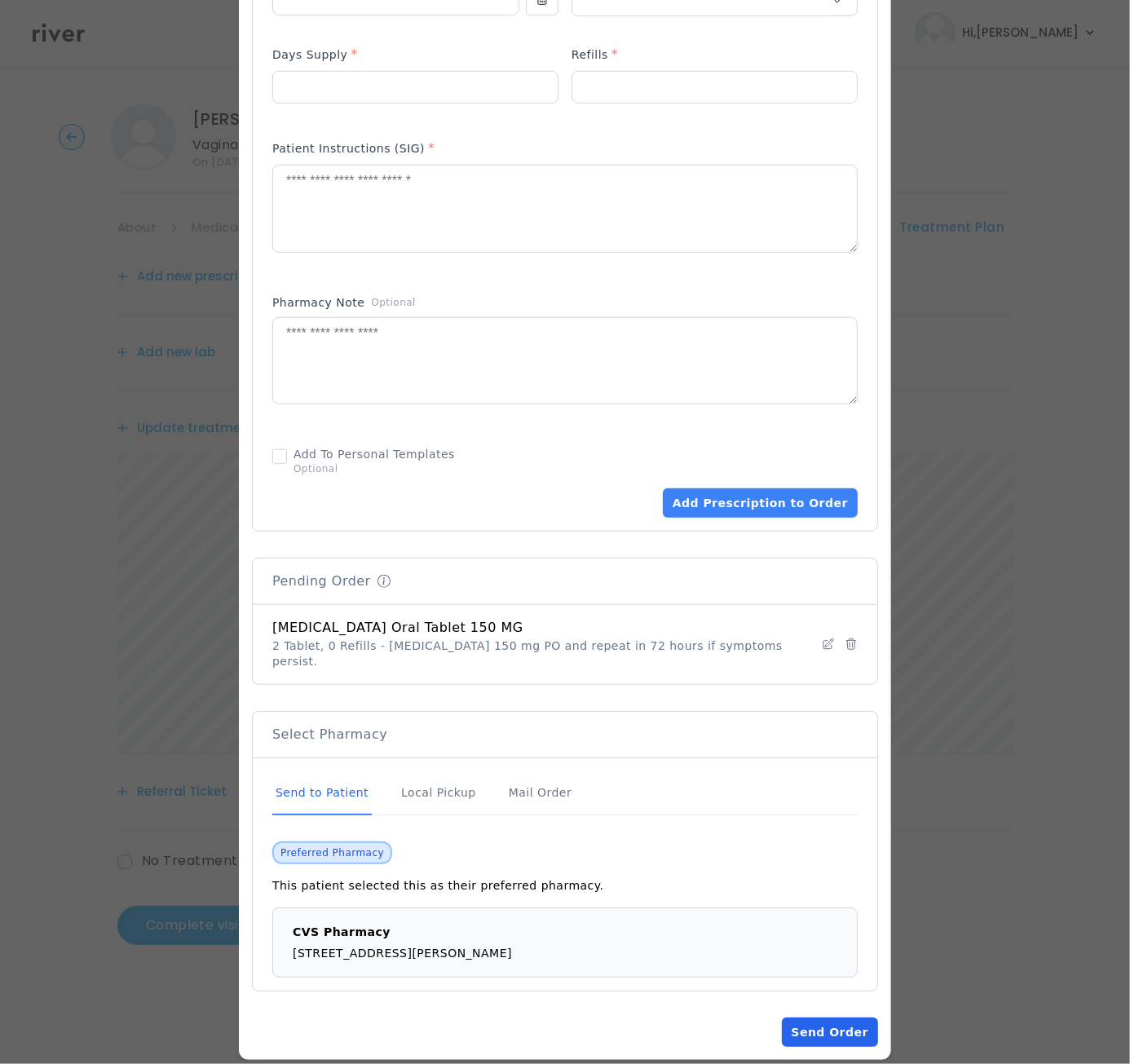
click at [795, 1018] on button "Send Order" at bounding box center [829, 1033] width 96 height 29
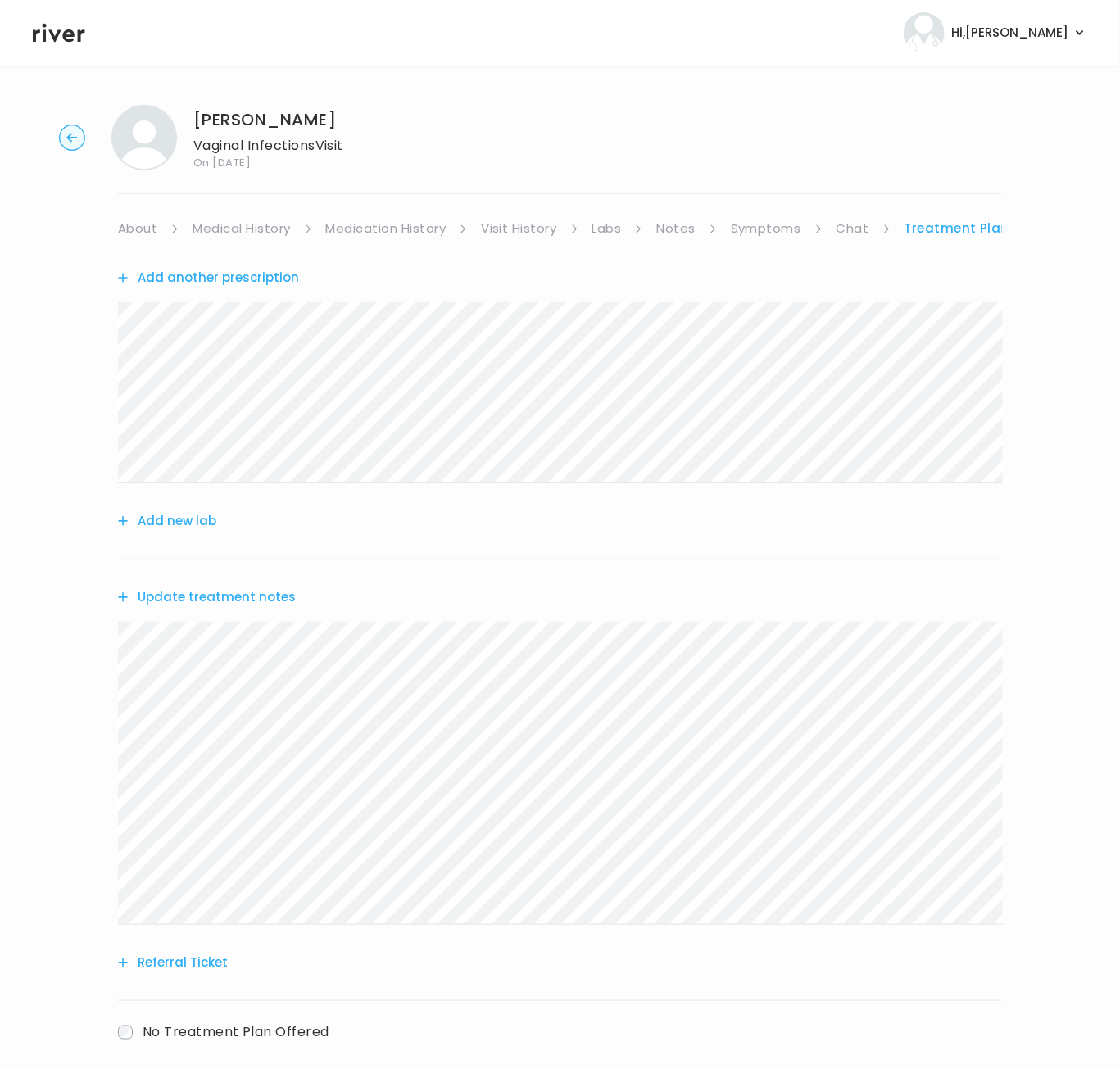
click at [125, 234] on link "About" at bounding box center [138, 228] width 39 height 22
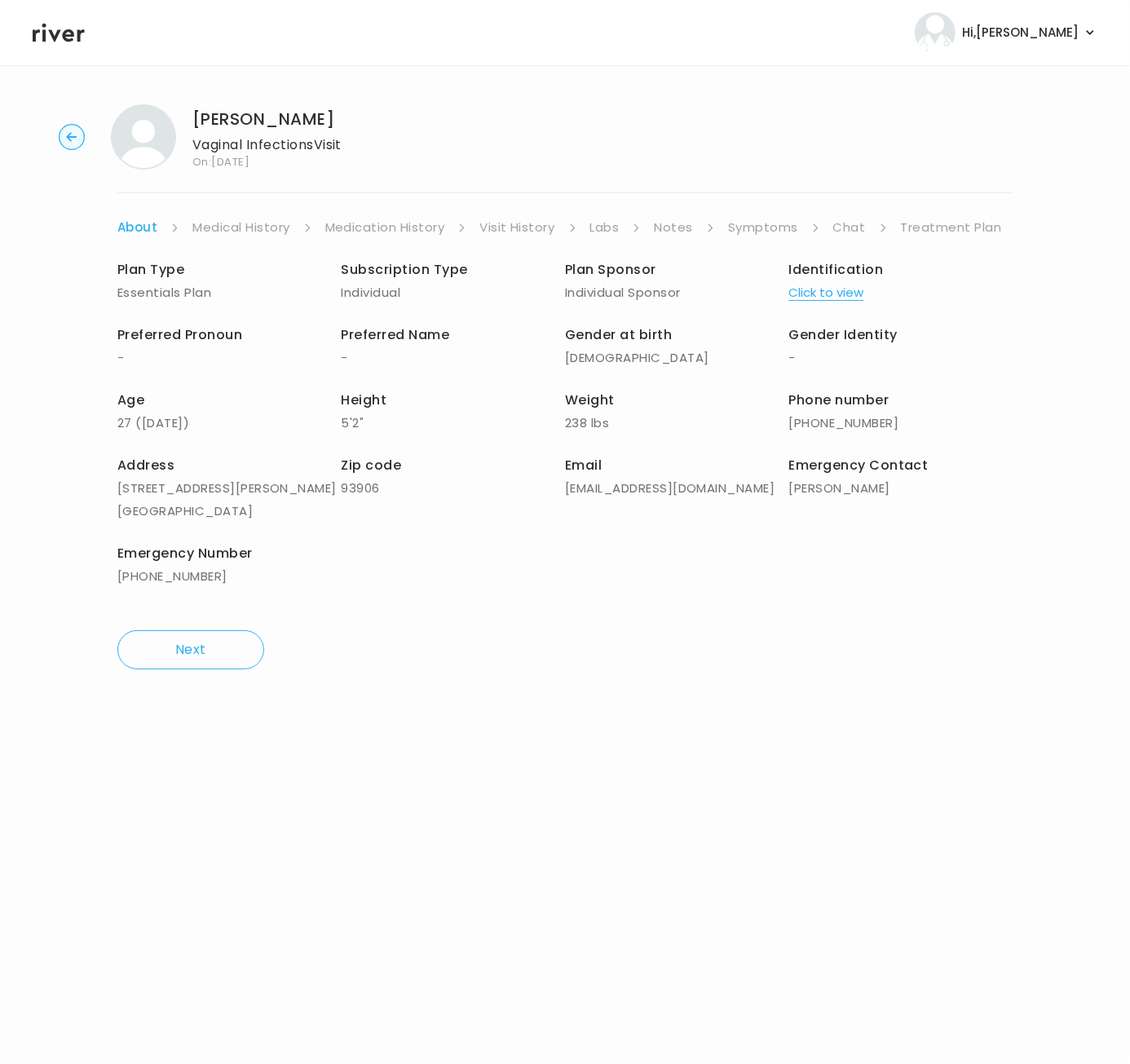
click at [837, 293] on button "Click to view" at bounding box center [826, 292] width 75 height 22
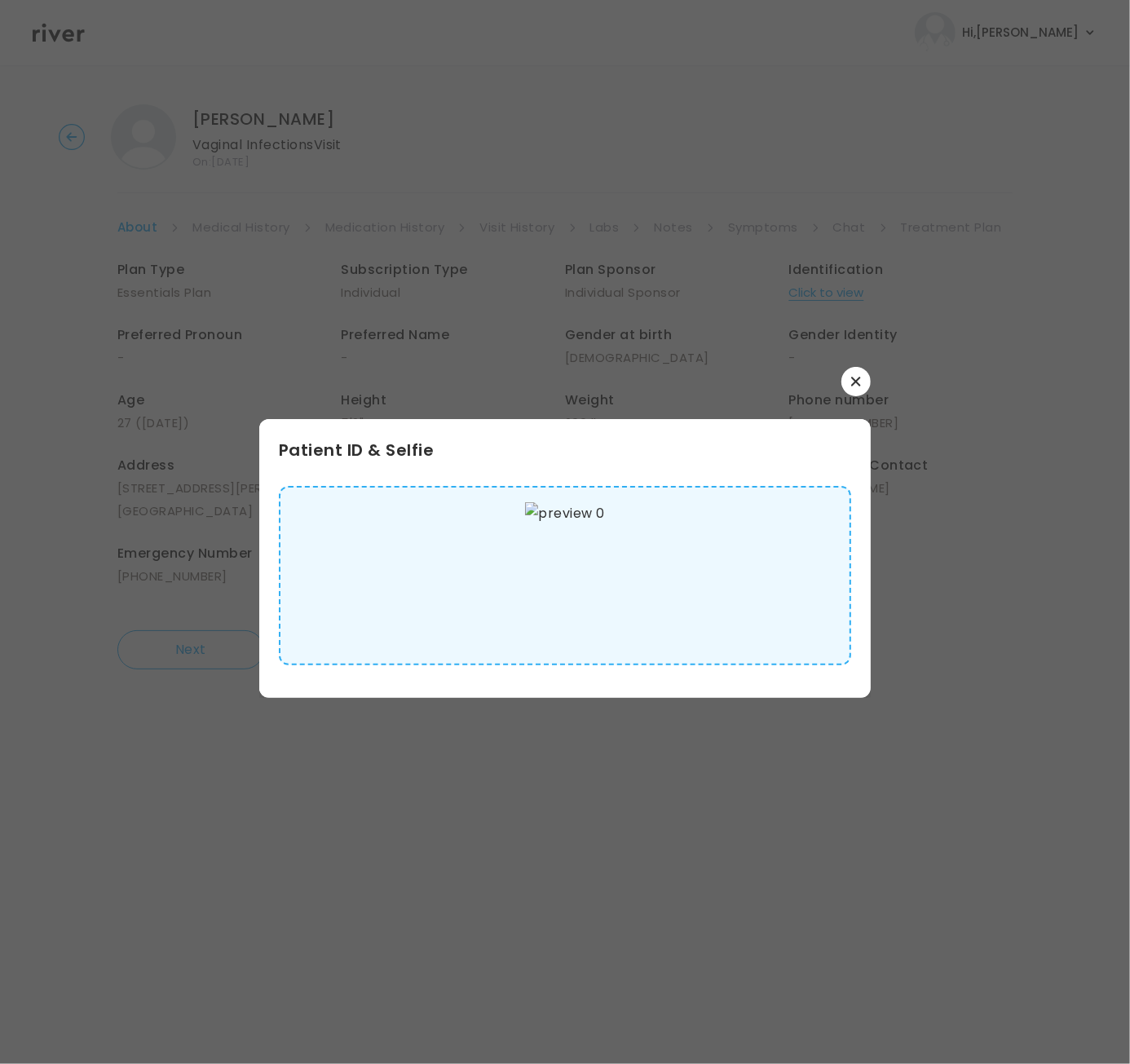
click at [590, 553] on img at bounding box center [565, 575] width 79 height 147
click at [873, 374] on div at bounding box center [565, 532] width 1130 height 1064
click at [863, 376] on button "button" at bounding box center [857, 382] width 29 height 29
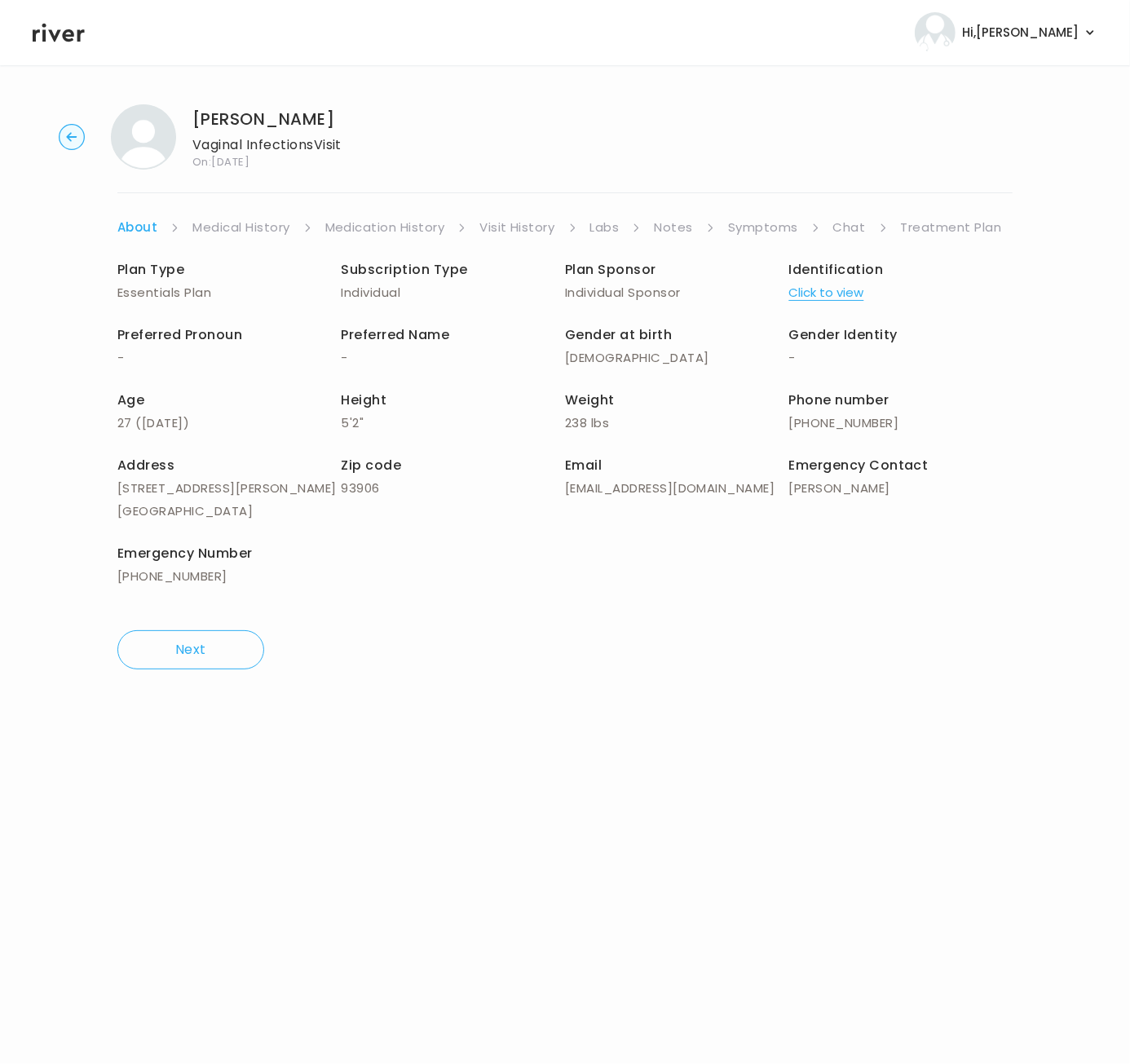
drag, startPoint x: 656, startPoint y: 224, endPoint x: 836, endPoint y: 202, distance: 181.3
click at [656, 224] on link "Notes" at bounding box center [673, 227] width 38 height 22
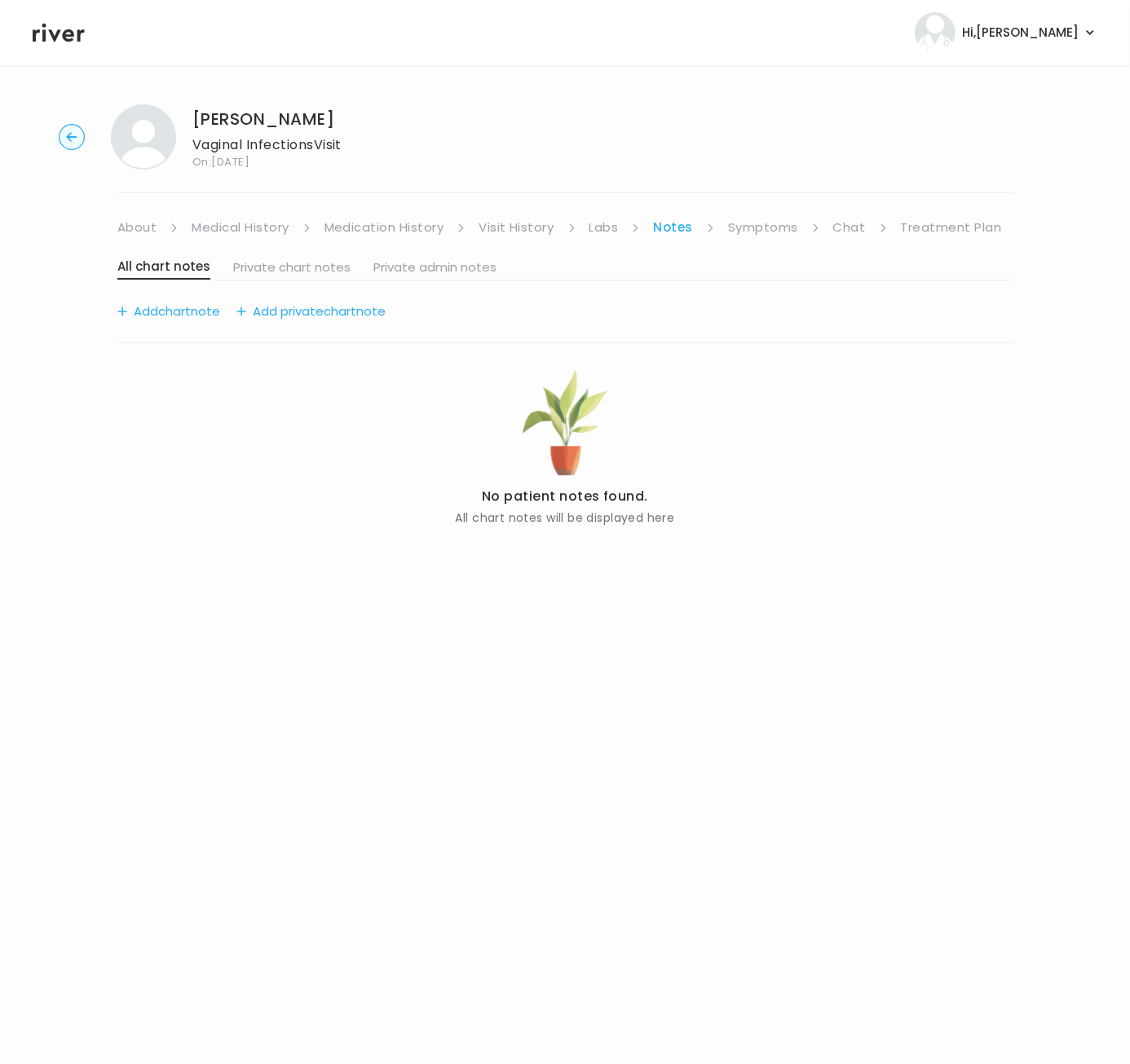
drag, startPoint x: 923, startPoint y: 220, endPoint x: 902, endPoint y: 234, distance: 25.2
click at [923, 221] on link "Treatment Plan" at bounding box center [952, 227] width 101 height 22
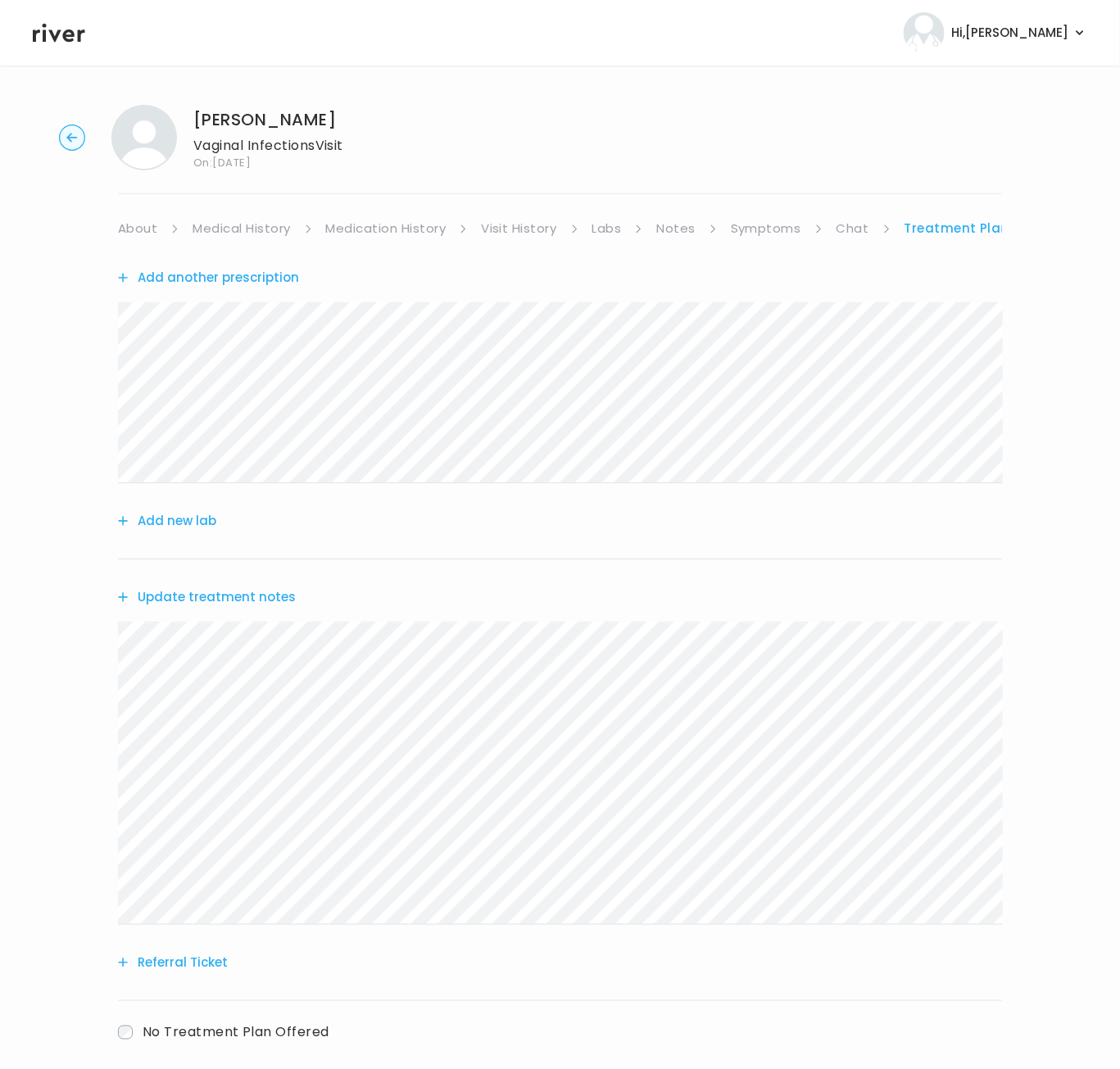
click at [193, 583] on div "Update treatment notes" at bounding box center [560, 597] width 884 height 75
click at [196, 595] on button "Update treatment notes" at bounding box center [207, 597] width 178 height 22
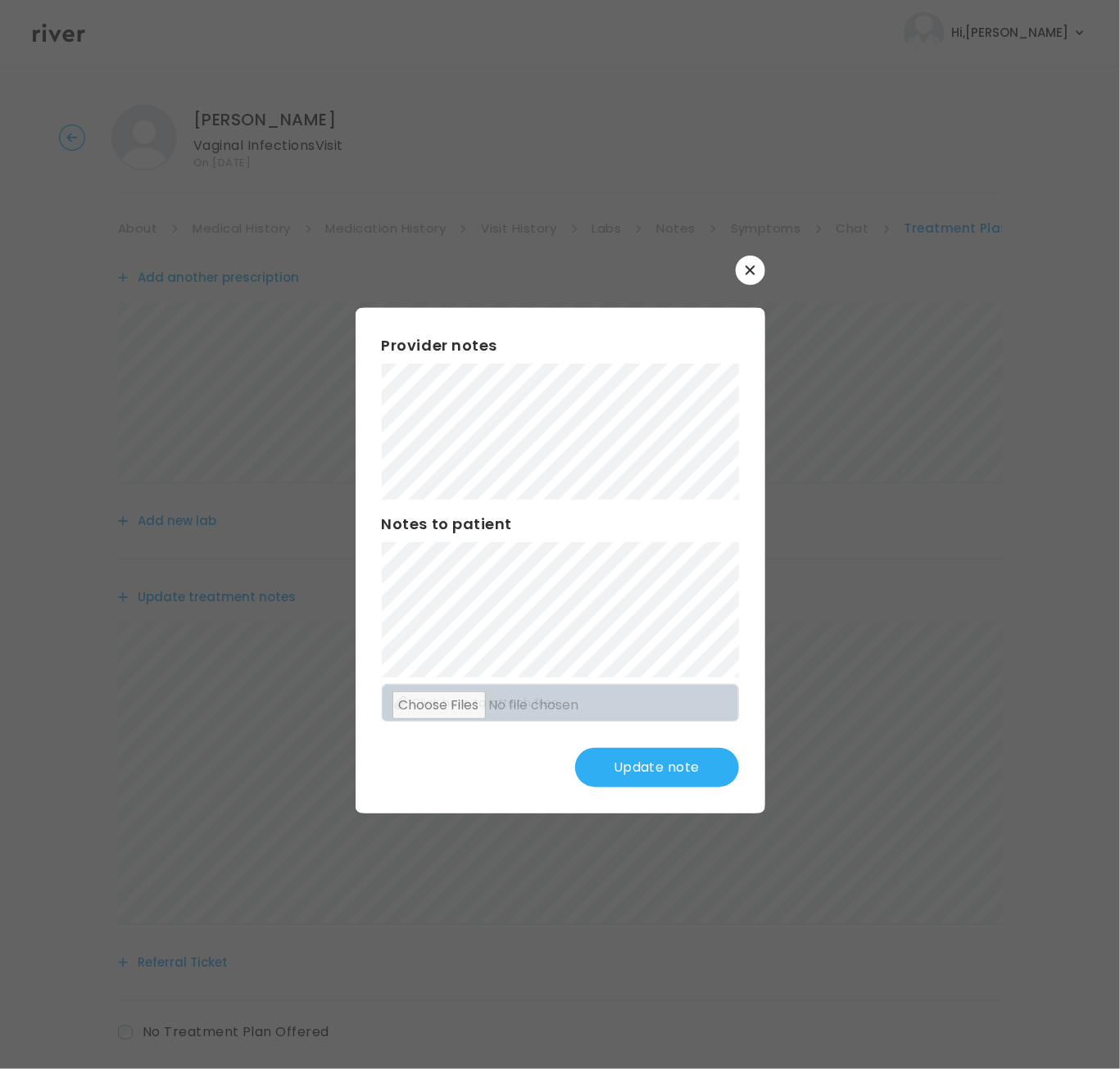
click at [374, 377] on div "Provider notes Notes to patient Click here to attach files Update note" at bounding box center [560, 561] width 410 height 507
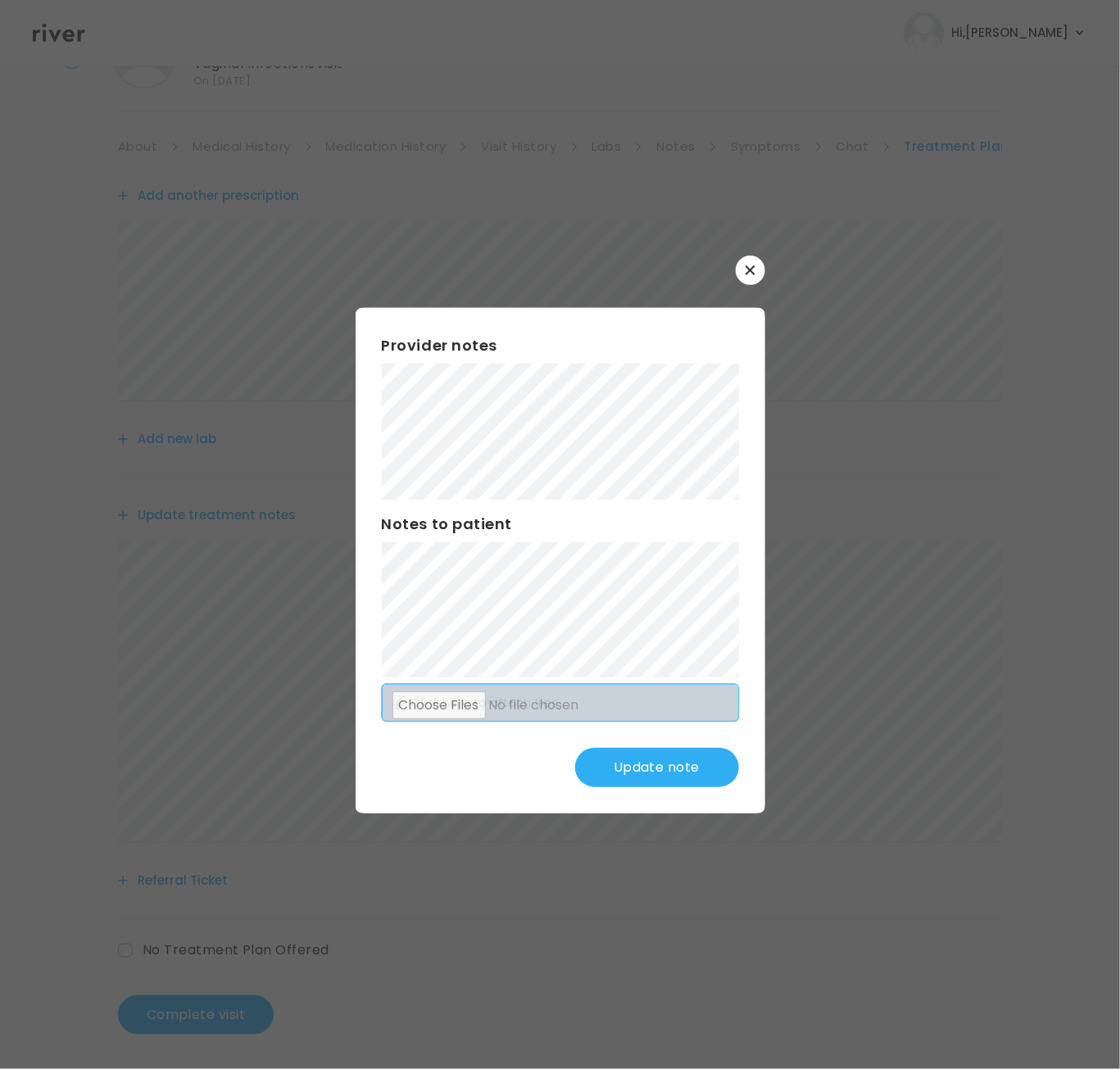
scroll to position [85, 0]
click at [634, 771] on button "Update note" at bounding box center [657, 768] width 164 height 39
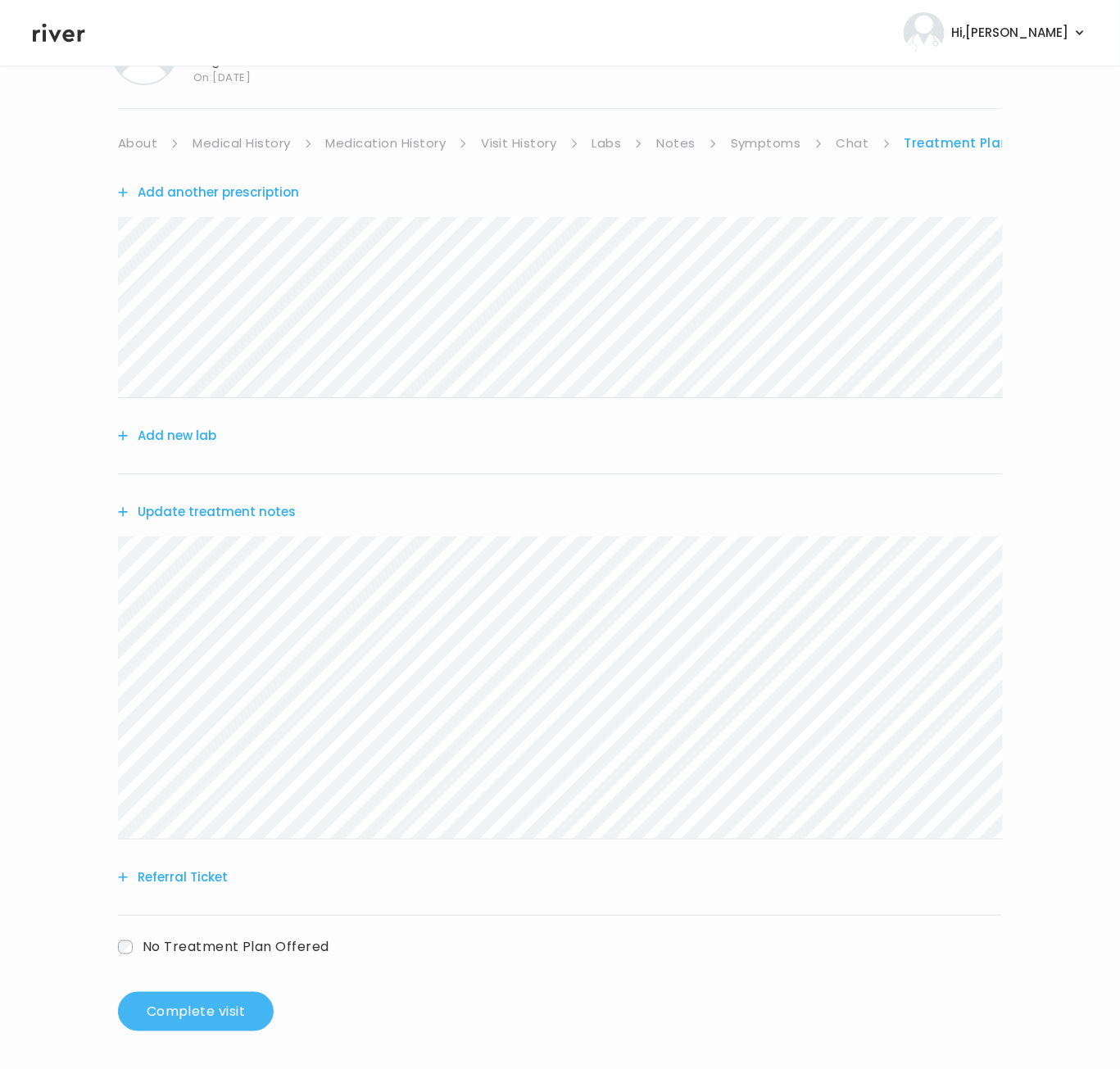
click at [225, 1017] on button "Complete visit" at bounding box center [196, 1012] width 156 height 39
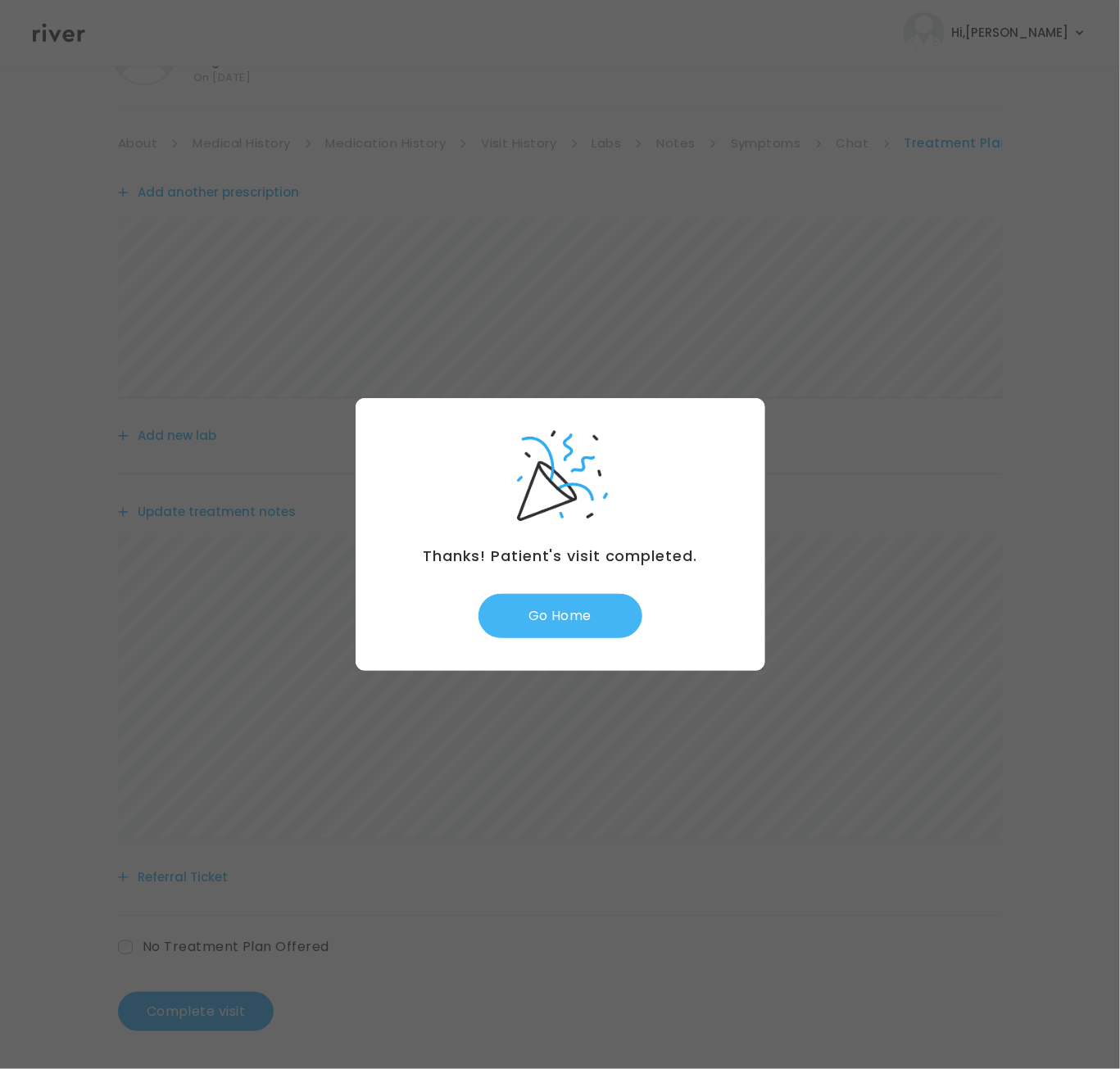
click at [552, 620] on button "Go Home" at bounding box center [560, 615] width 164 height 44
